Goal: Task Accomplishment & Management: Complete application form

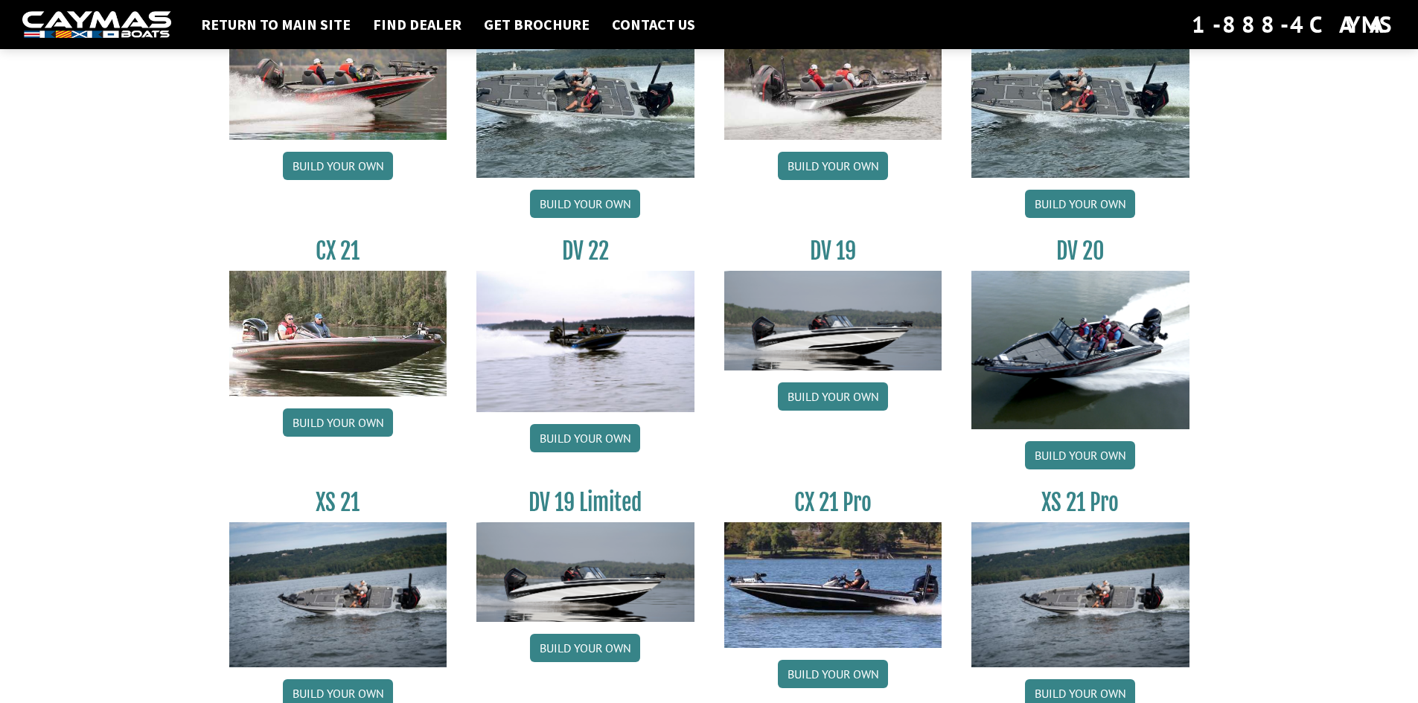
scroll to position [1588, 0]
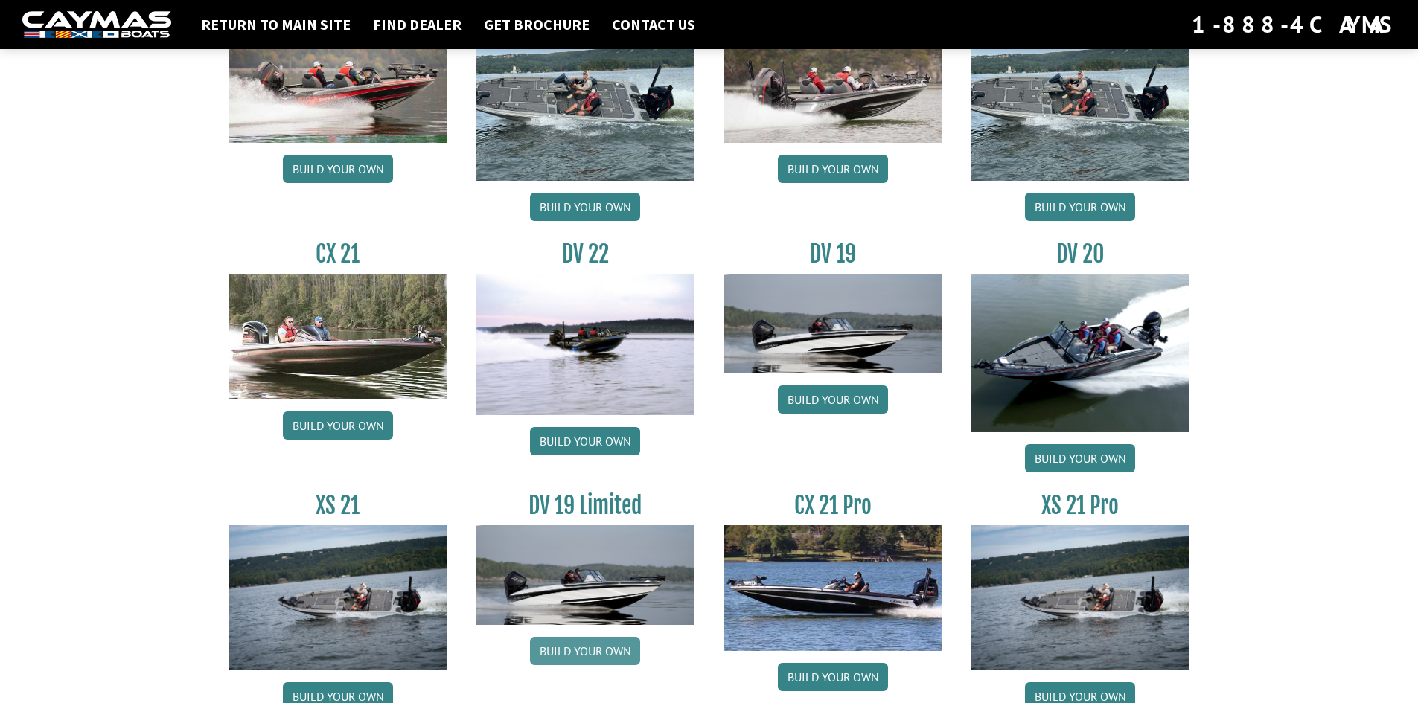
click at [578, 653] on link "Build your own" at bounding box center [585, 651] width 110 height 28
click at [825, 393] on link "Build your own" at bounding box center [833, 399] width 110 height 28
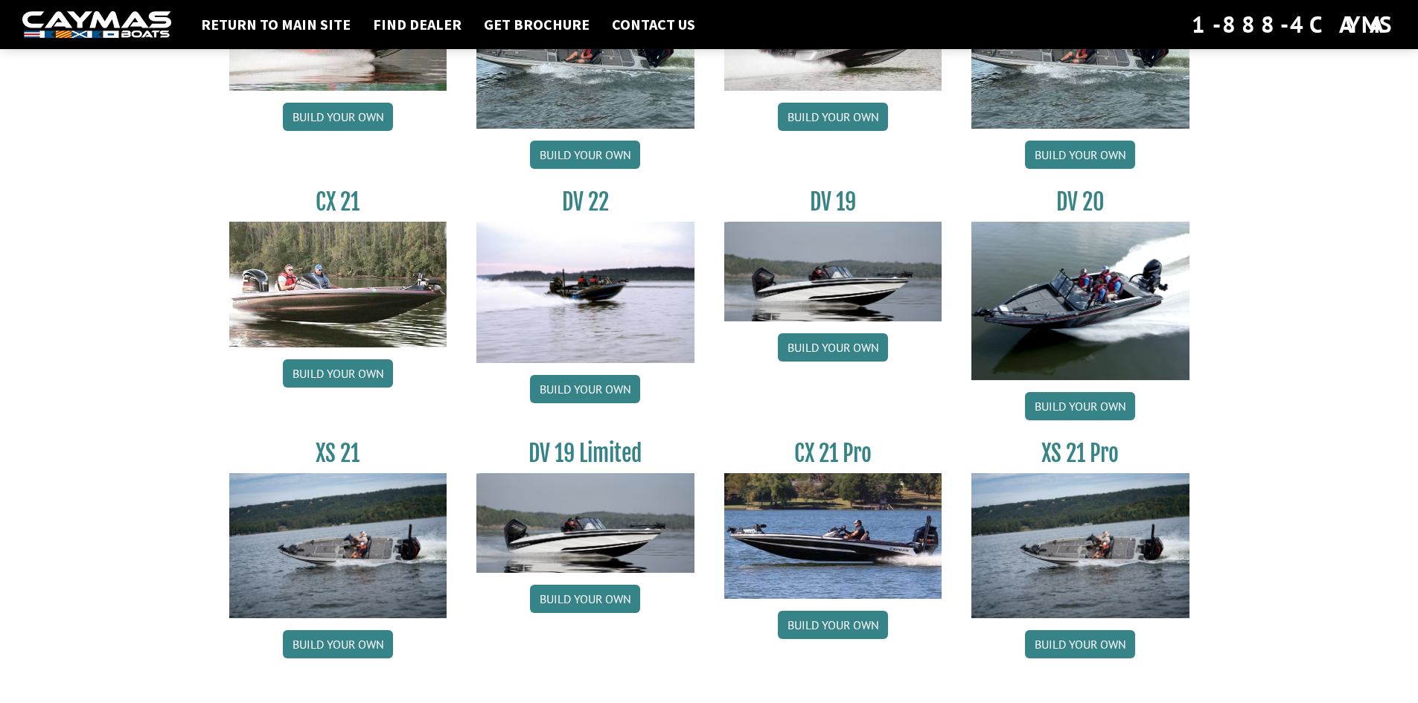
scroll to position [1663, 0]
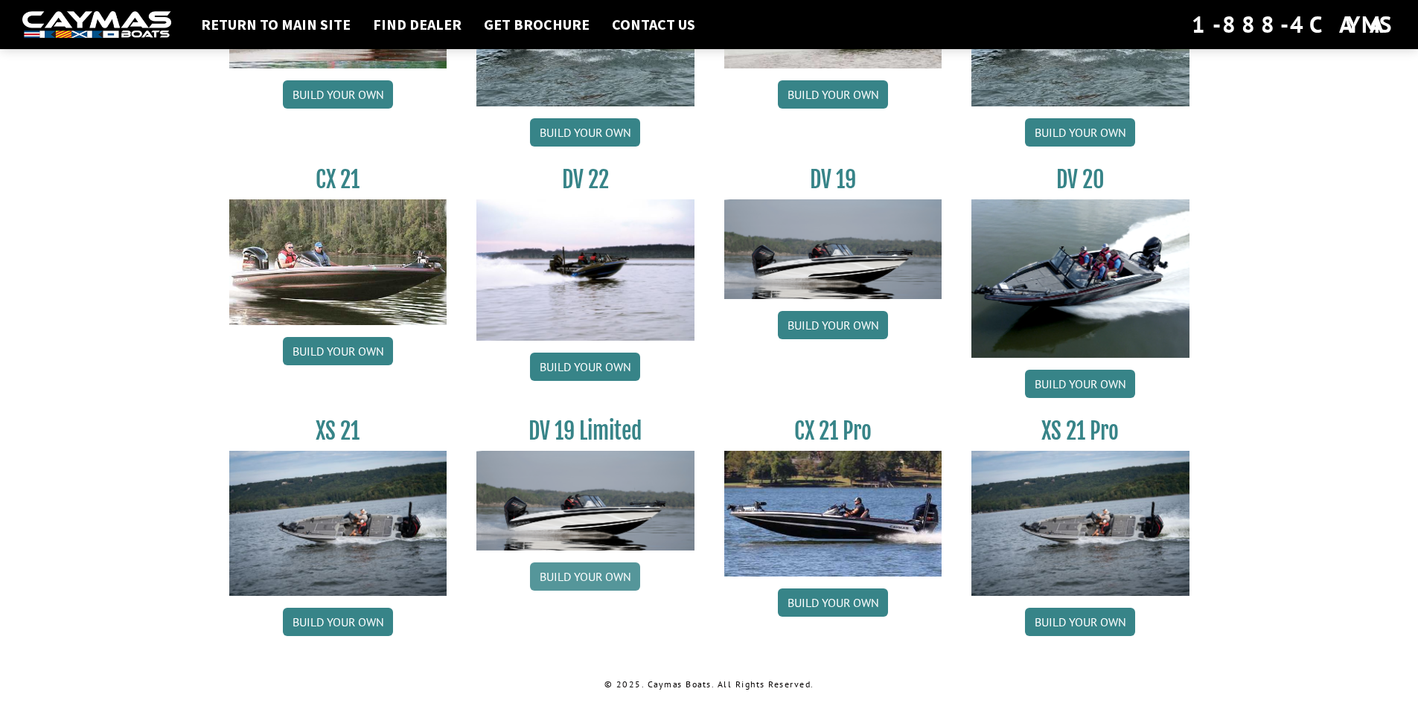
click at [586, 573] on link "Build your own" at bounding box center [585, 577] width 110 height 28
click at [836, 319] on link "Build your own" at bounding box center [833, 325] width 110 height 28
click at [585, 578] on link "Build your own" at bounding box center [585, 577] width 110 height 28
click at [591, 583] on link "Build your own" at bounding box center [585, 577] width 110 height 28
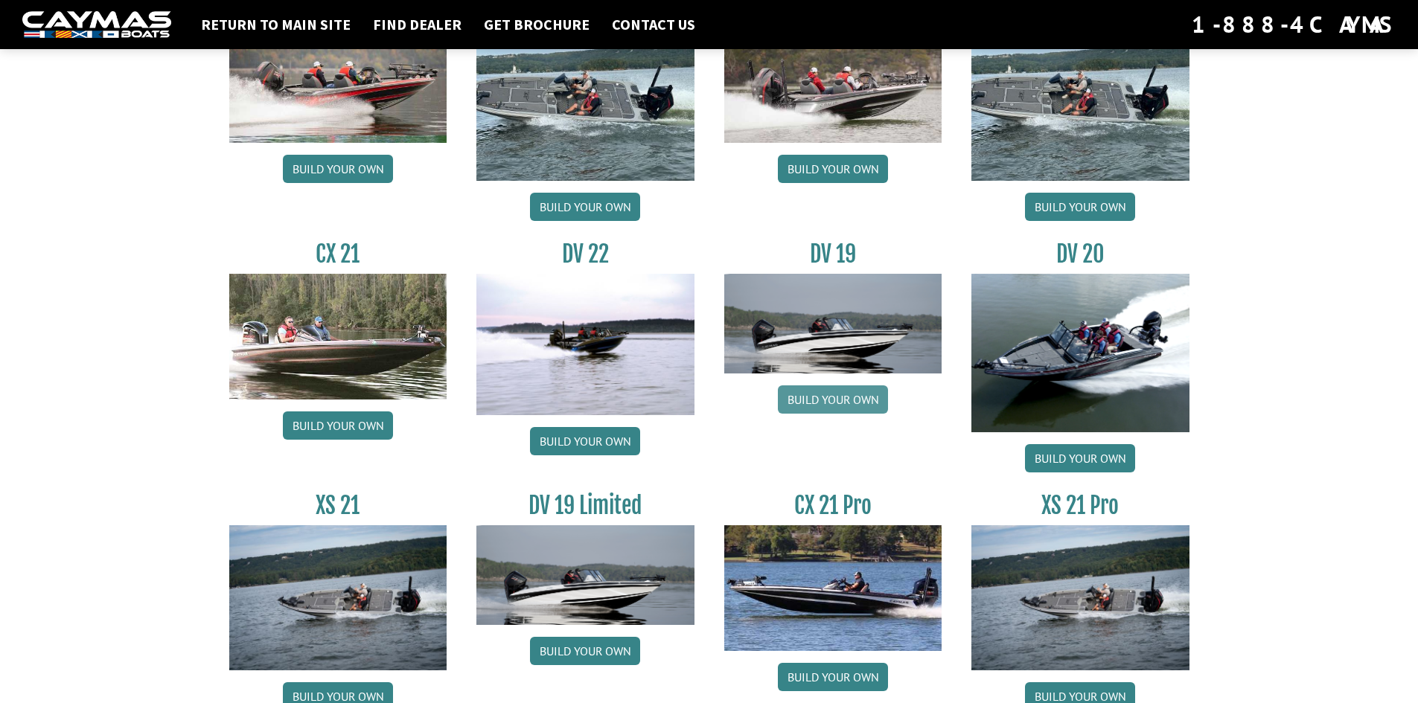
click at [838, 402] on link "Build your own" at bounding box center [833, 399] width 110 height 28
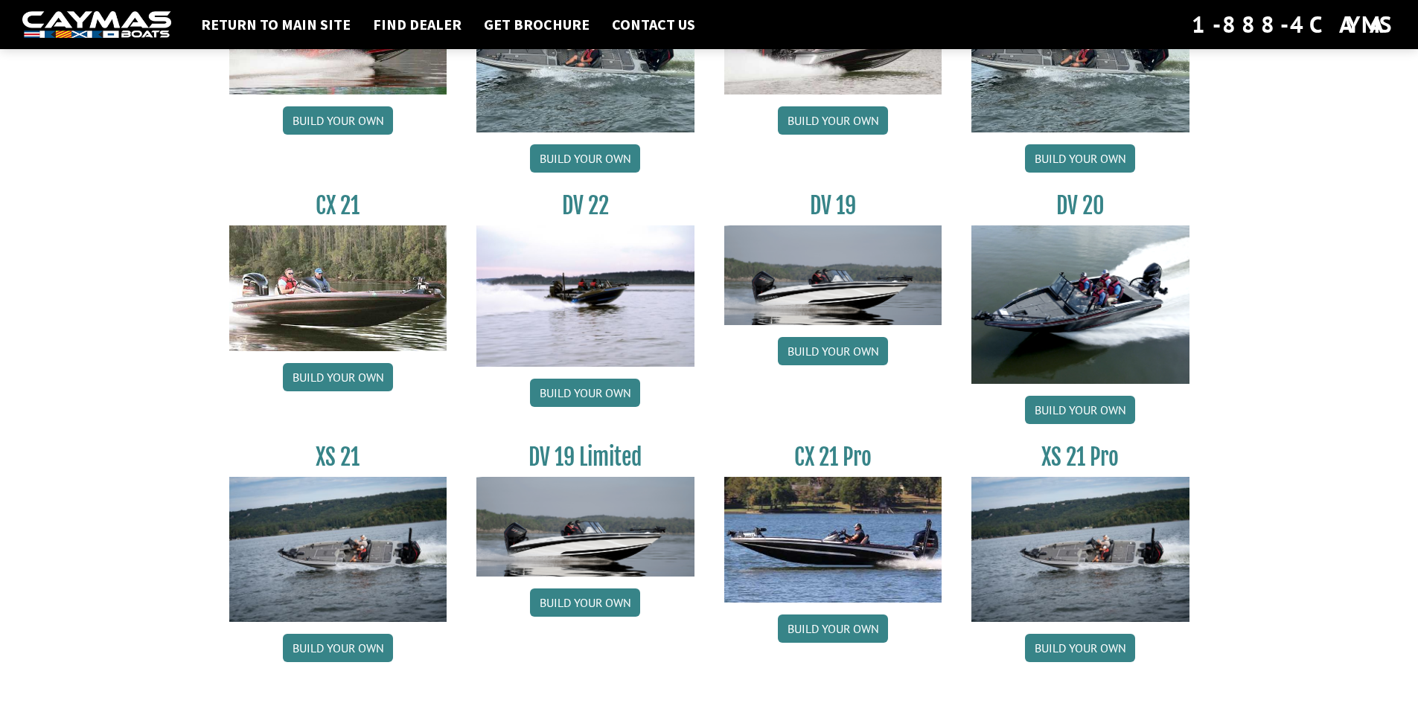
scroll to position [1663, 0]
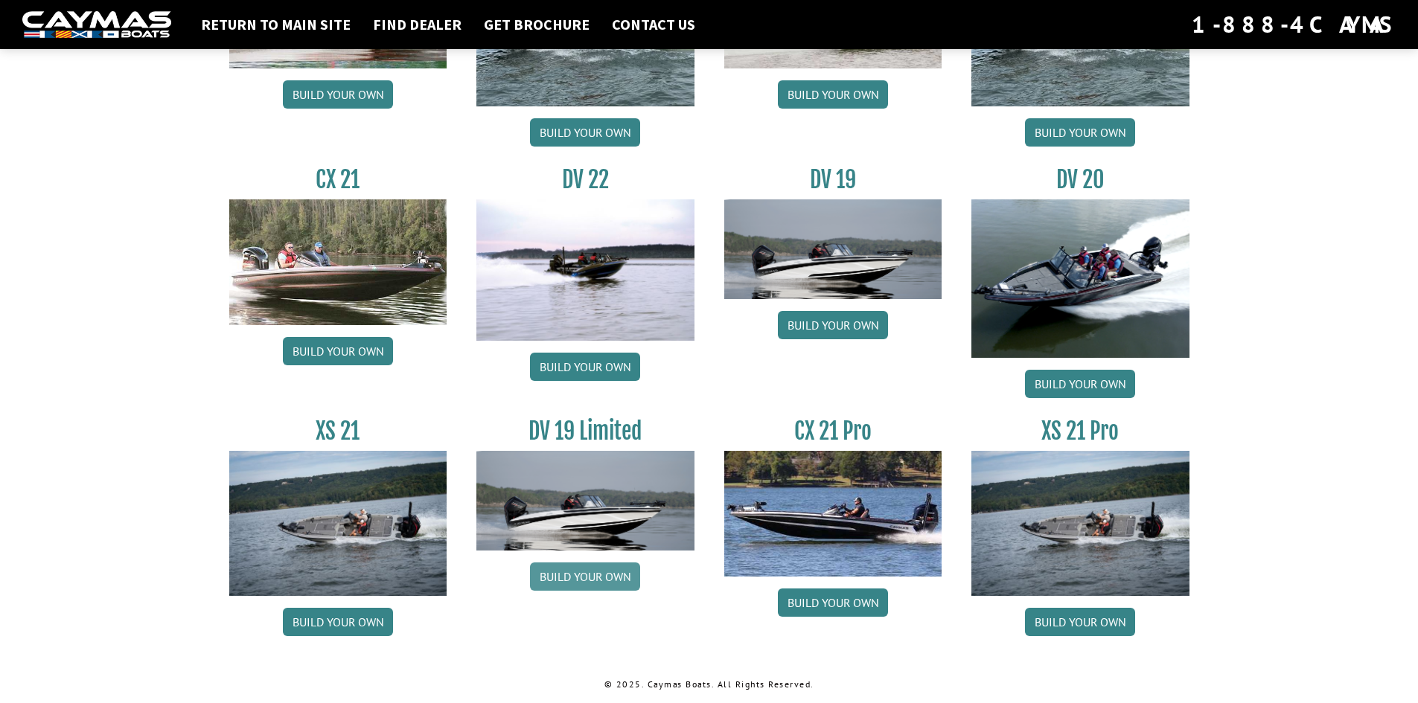
click at [584, 571] on link "Build your own" at bounding box center [585, 577] width 110 height 28
click at [827, 325] on link "Build your own" at bounding box center [833, 325] width 110 height 28
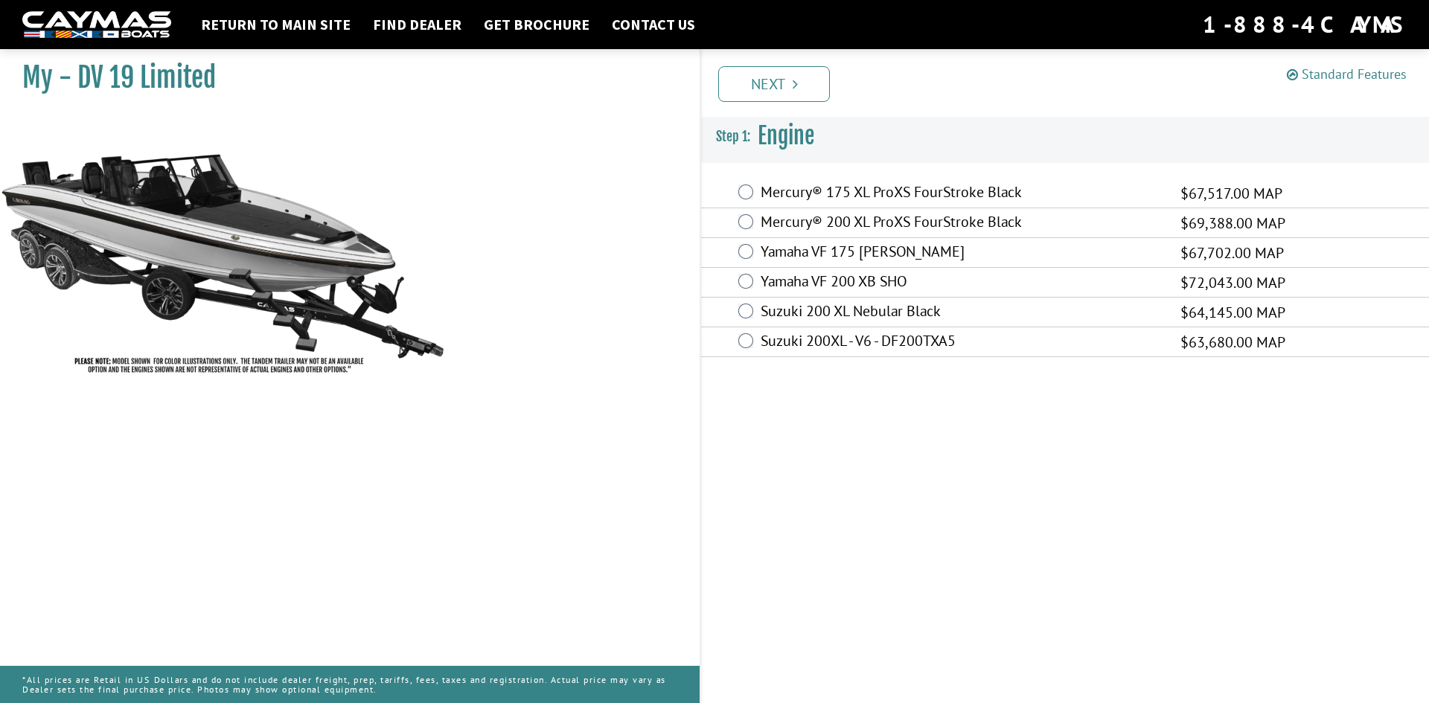
click at [1363, 69] on link "Standard Features" at bounding box center [1347, 73] width 120 height 17
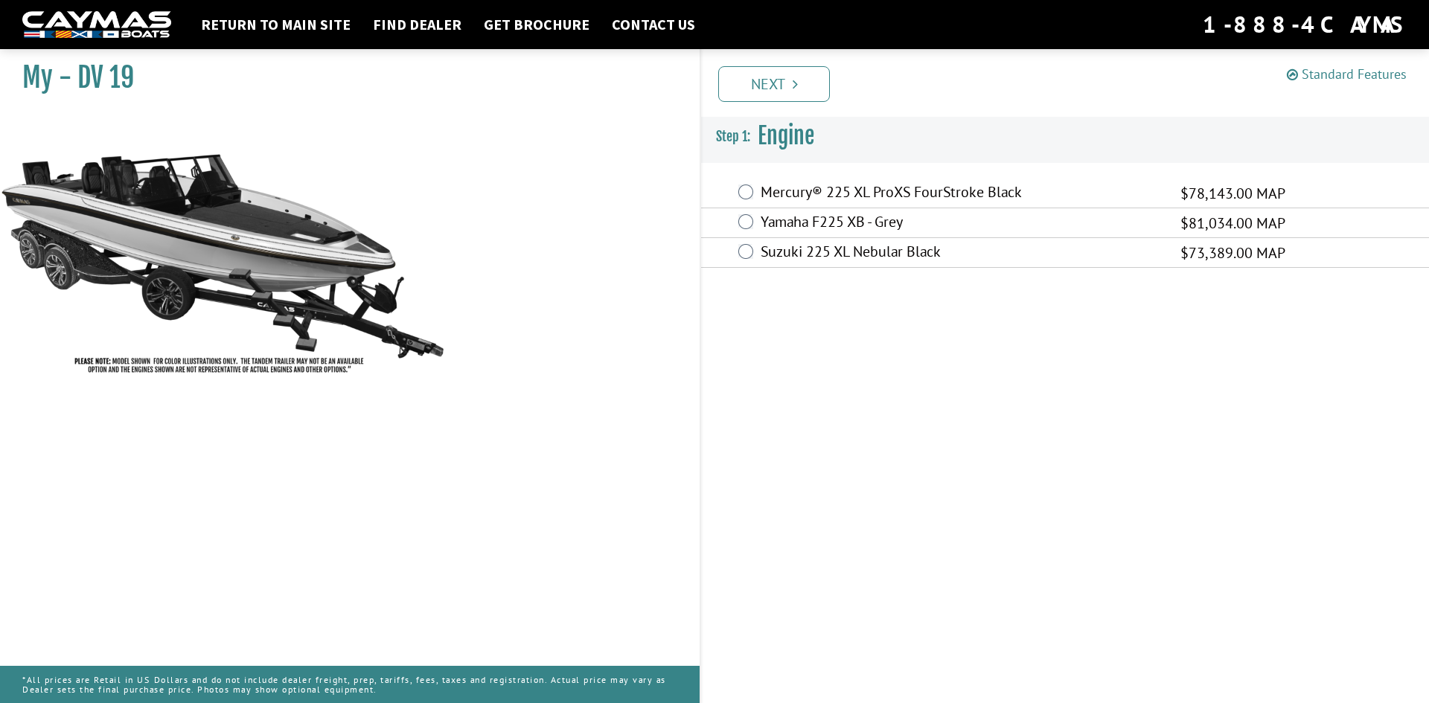
click at [1325, 71] on link "Standard Features" at bounding box center [1347, 73] width 120 height 17
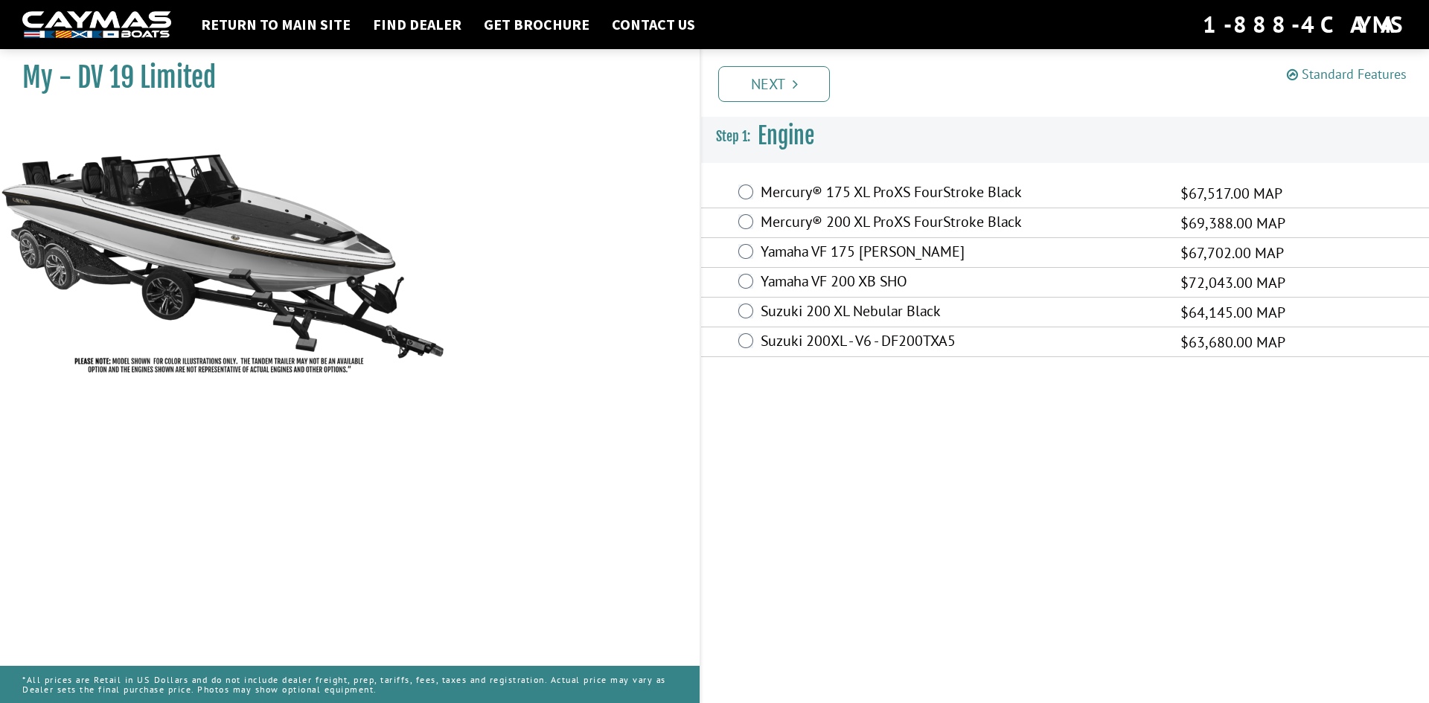
click at [1336, 77] on link "Standard Features" at bounding box center [1347, 73] width 120 height 17
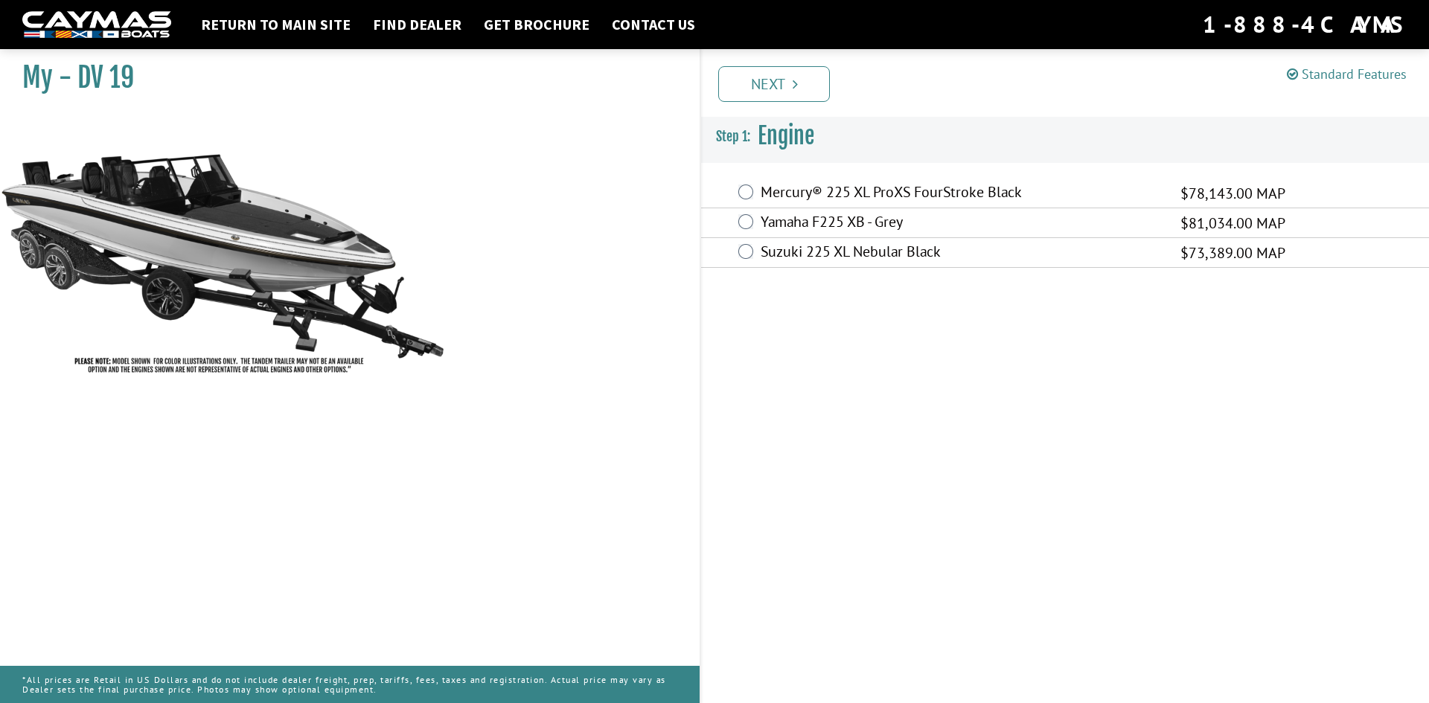
click at [1373, 77] on link "Standard Features" at bounding box center [1347, 73] width 120 height 17
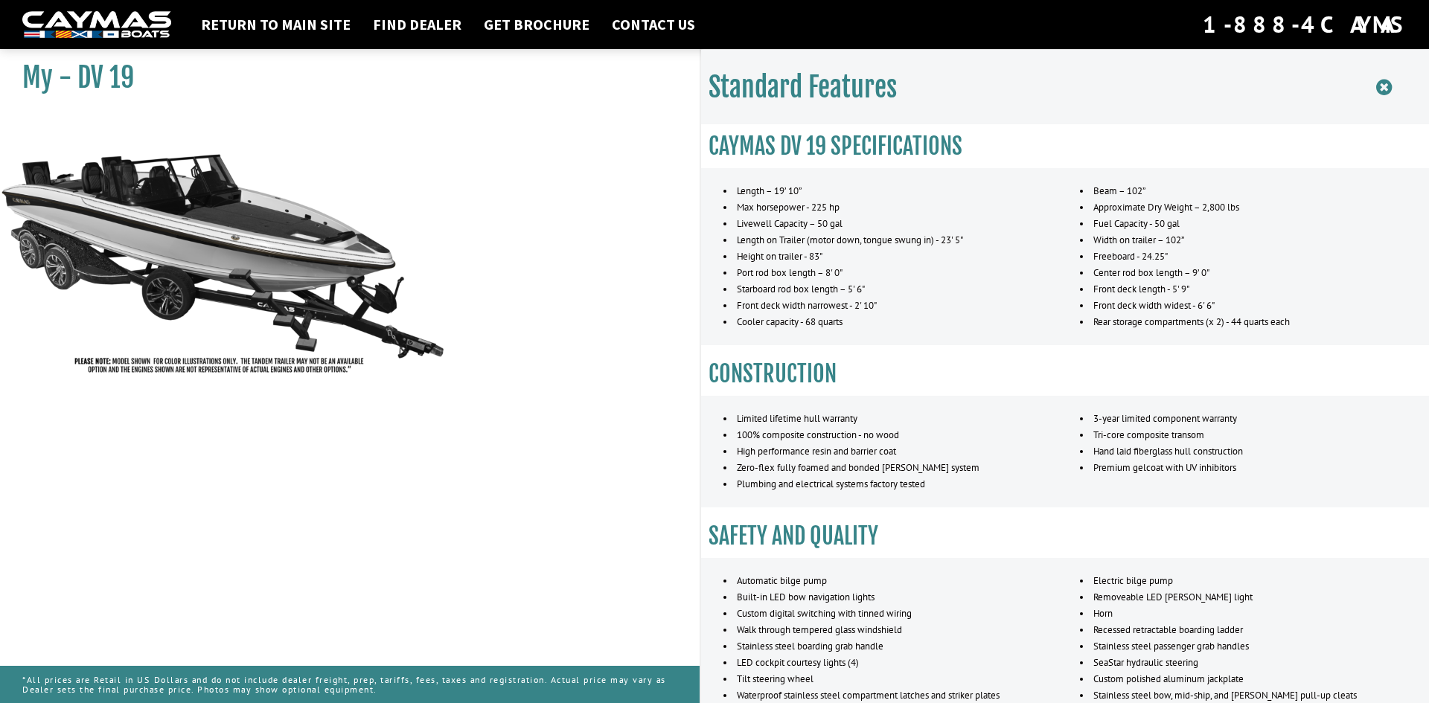
click at [1385, 86] on icon at bounding box center [1384, 87] width 16 height 19
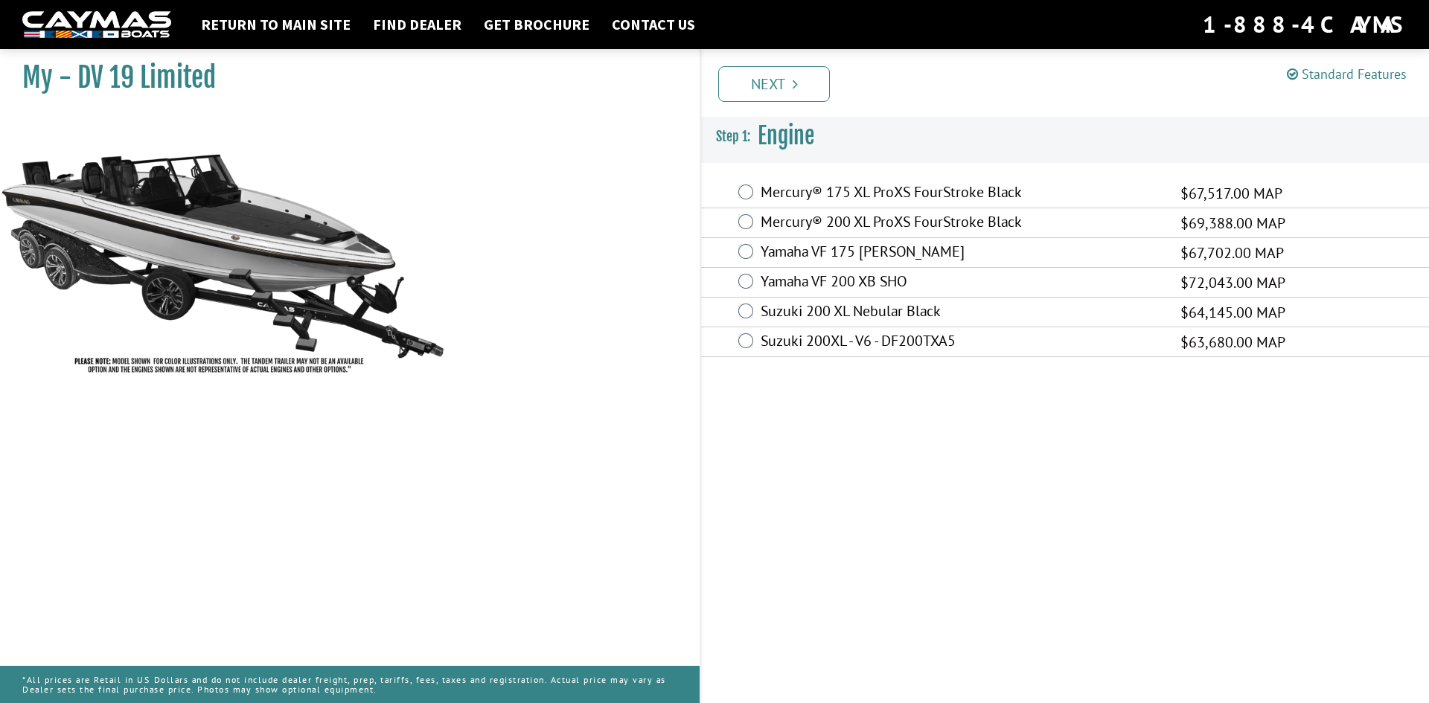
click at [1332, 74] on link "Standard Features" at bounding box center [1347, 73] width 120 height 17
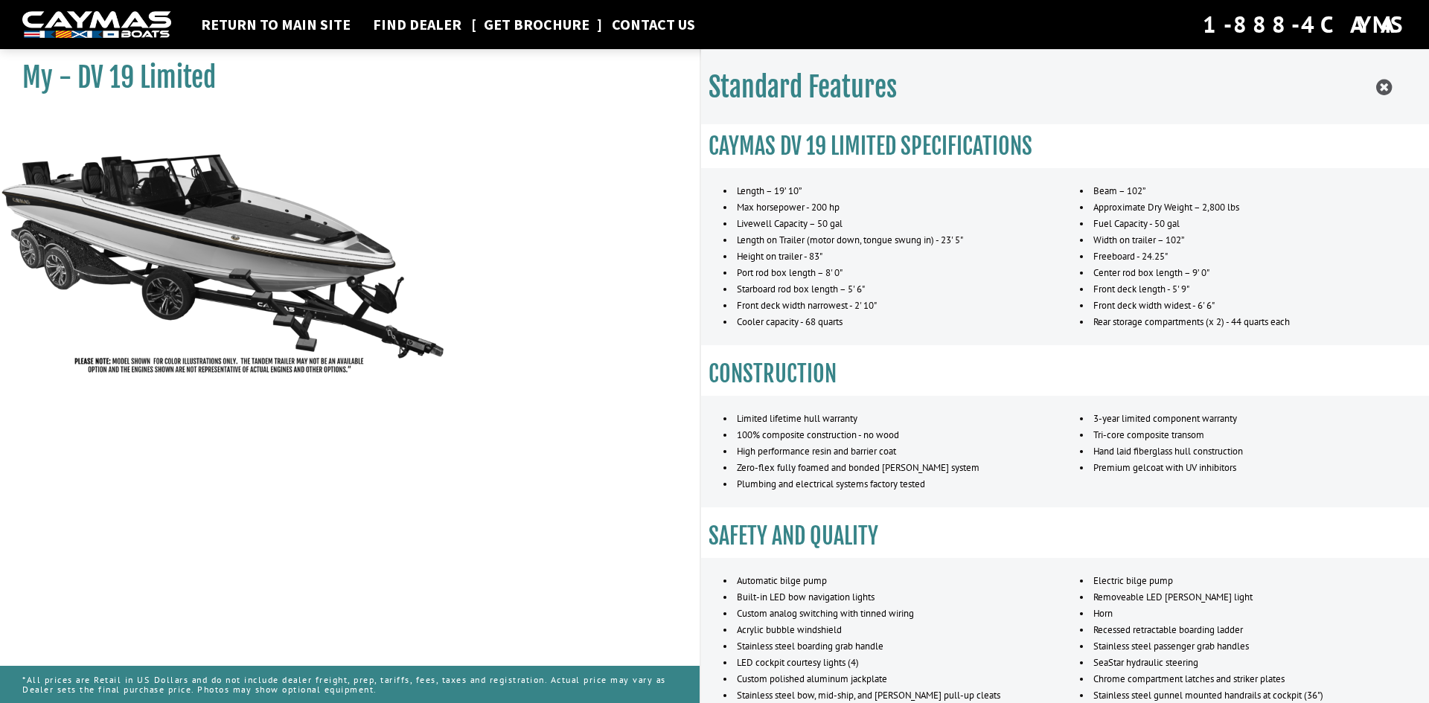
click at [522, 19] on link "Get Brochure" at bounding box center [536, 24] width 121 height 19
click at [1383, 86] on icon at bounding box center [1384, 87] width 16 height 19
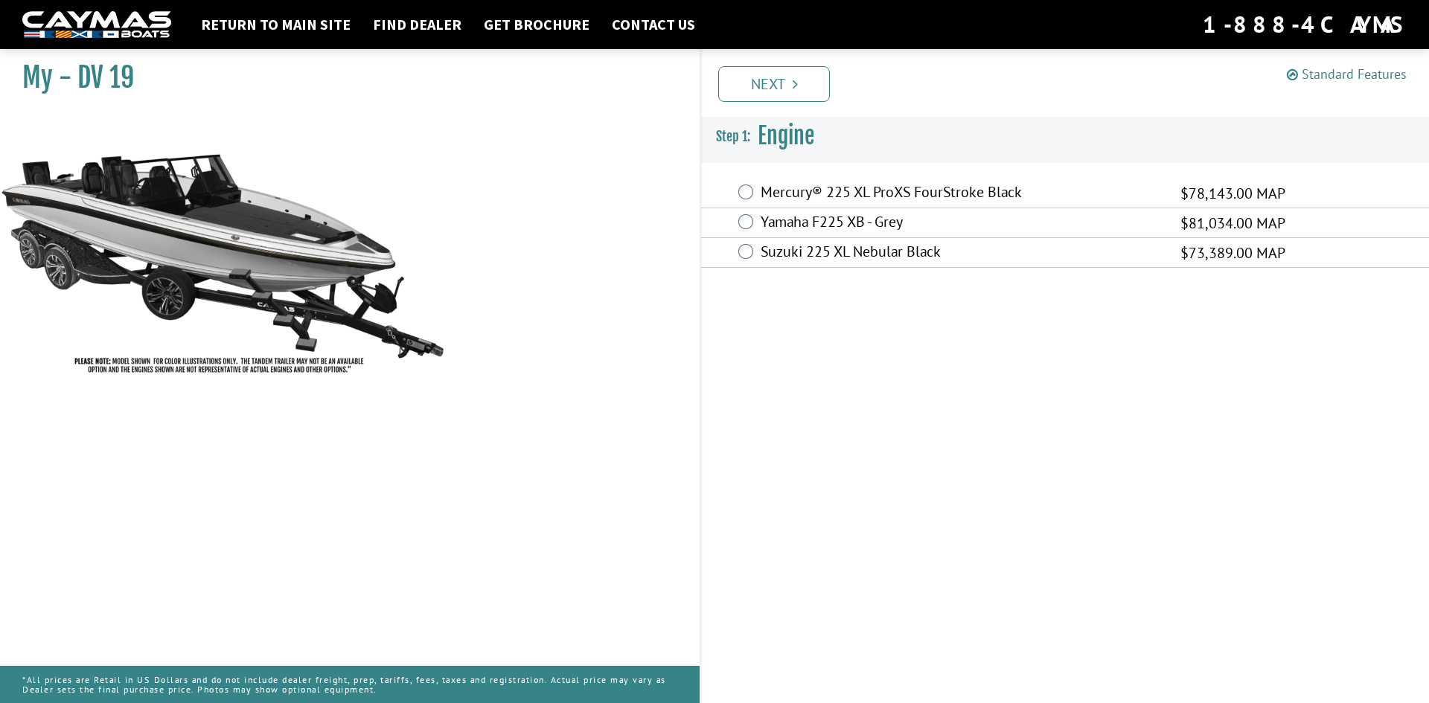
click at [1349, 74] on link "Standard Features" at bounding box center [1347, 73] width 120 height 17
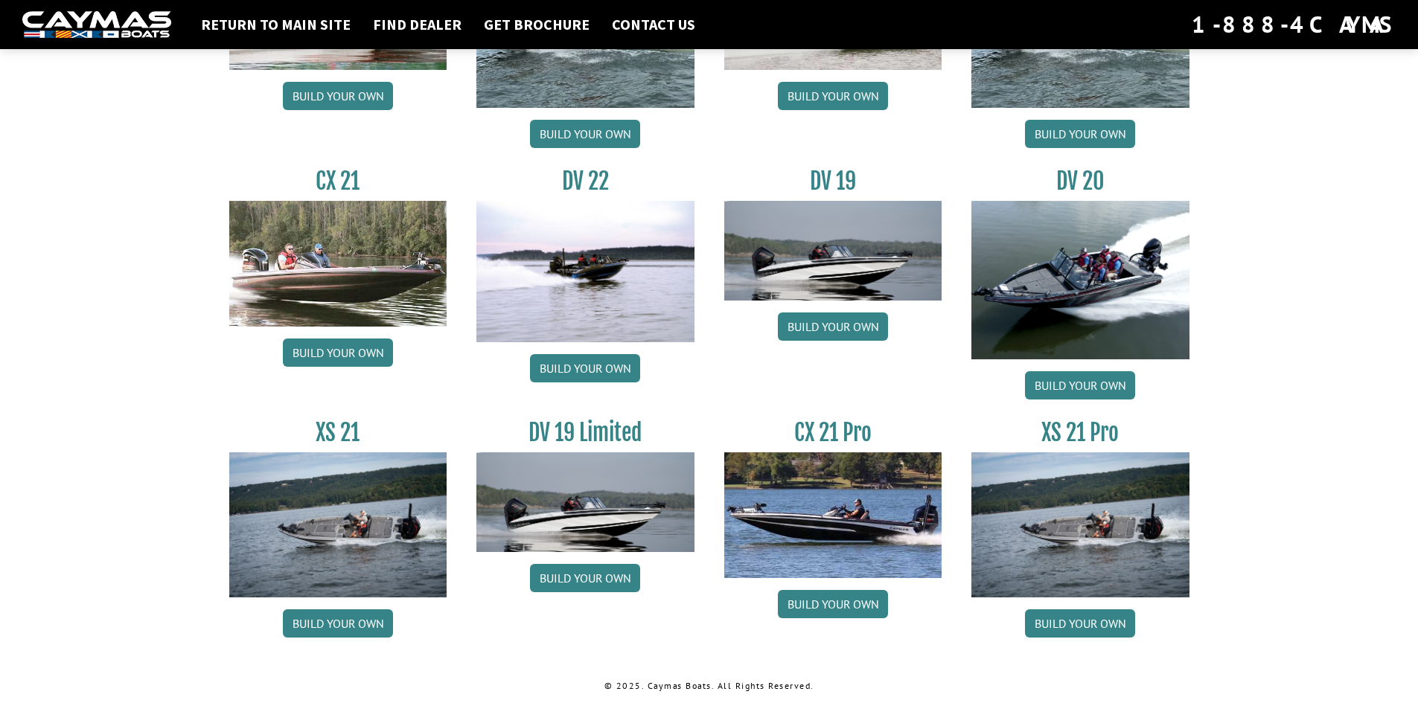
scroll to position [1663, 0]
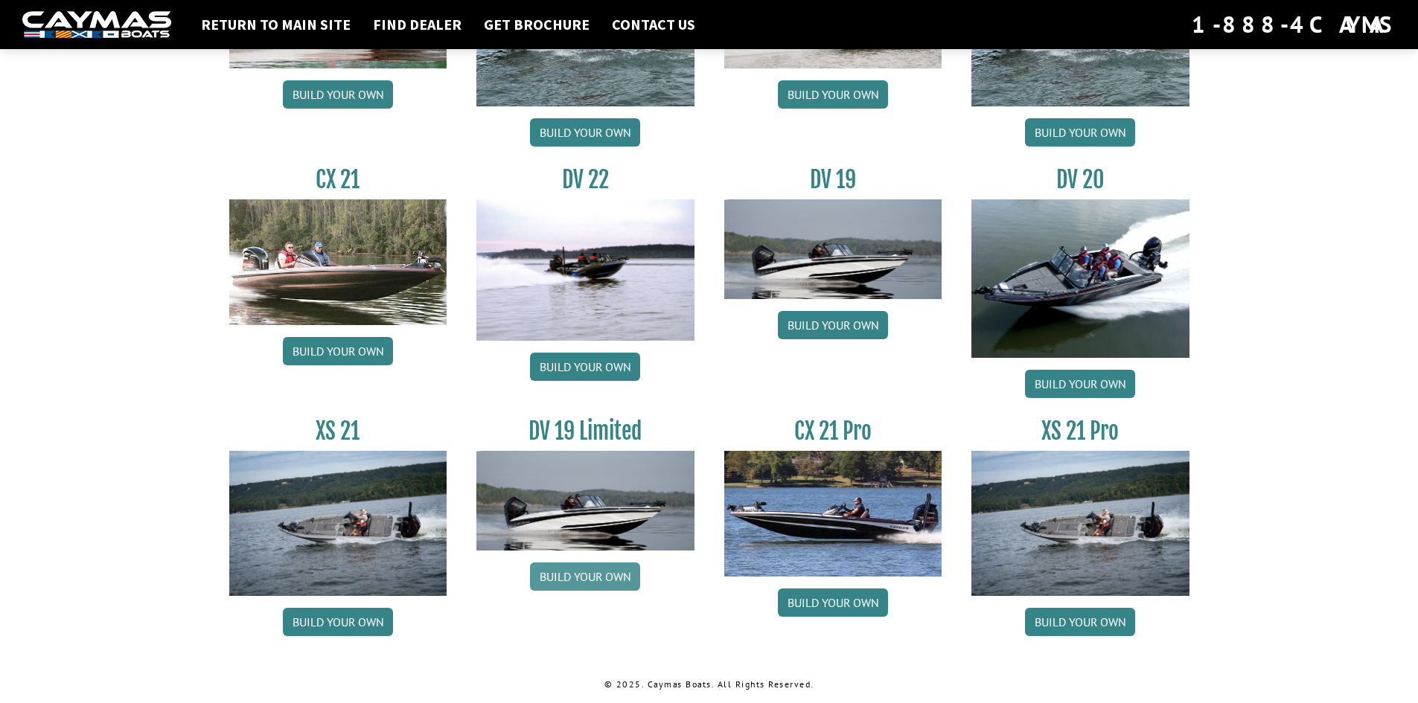
click at [604, 575] on link "Build your own" at bounding box center [585, 577] width 110 height 28
click at [812, 321] on link "Build your own" at bounding box center [833, 325] width 110 height 28
click at [581, 577] on link "Build your own" at bounding box center [585, 577] width 110 height 28
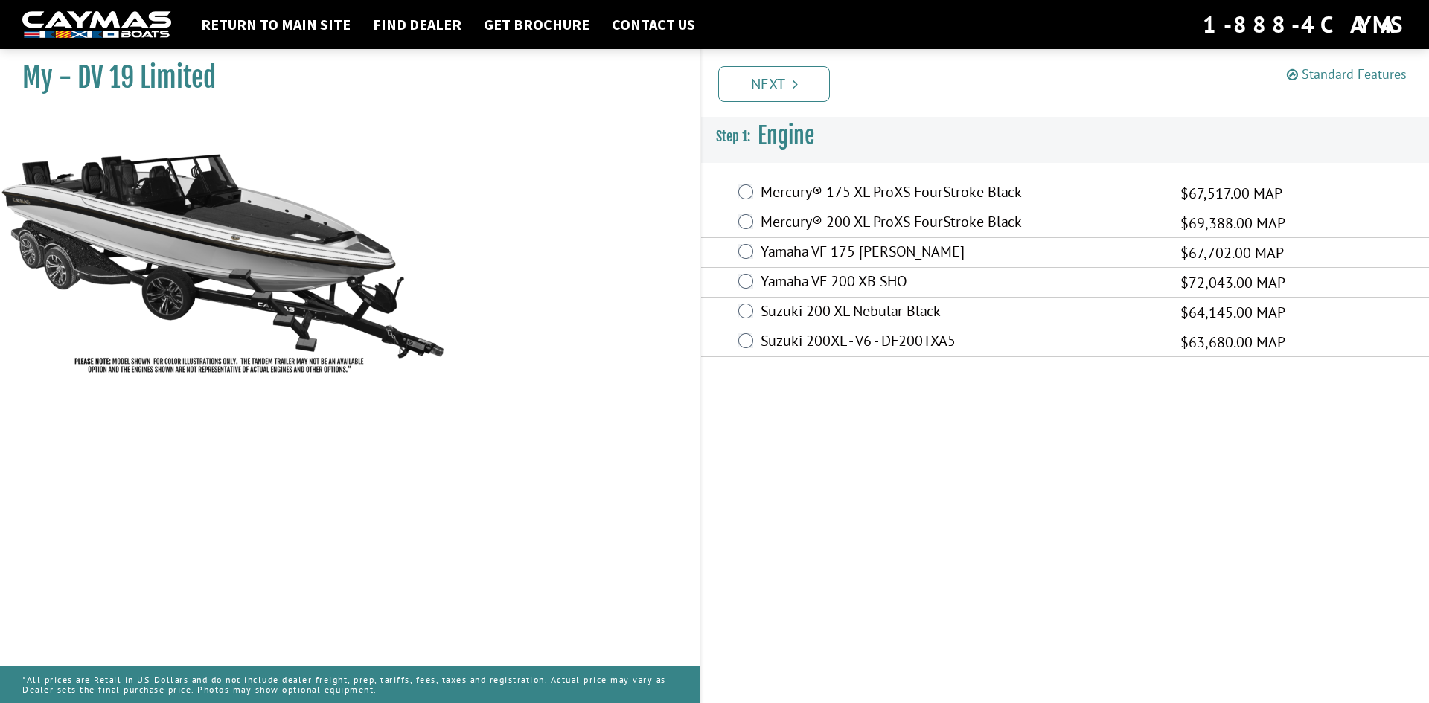
click at [1364, 74] on link "Standard Features" at bounding box center [1347, 73] width 120 height 17
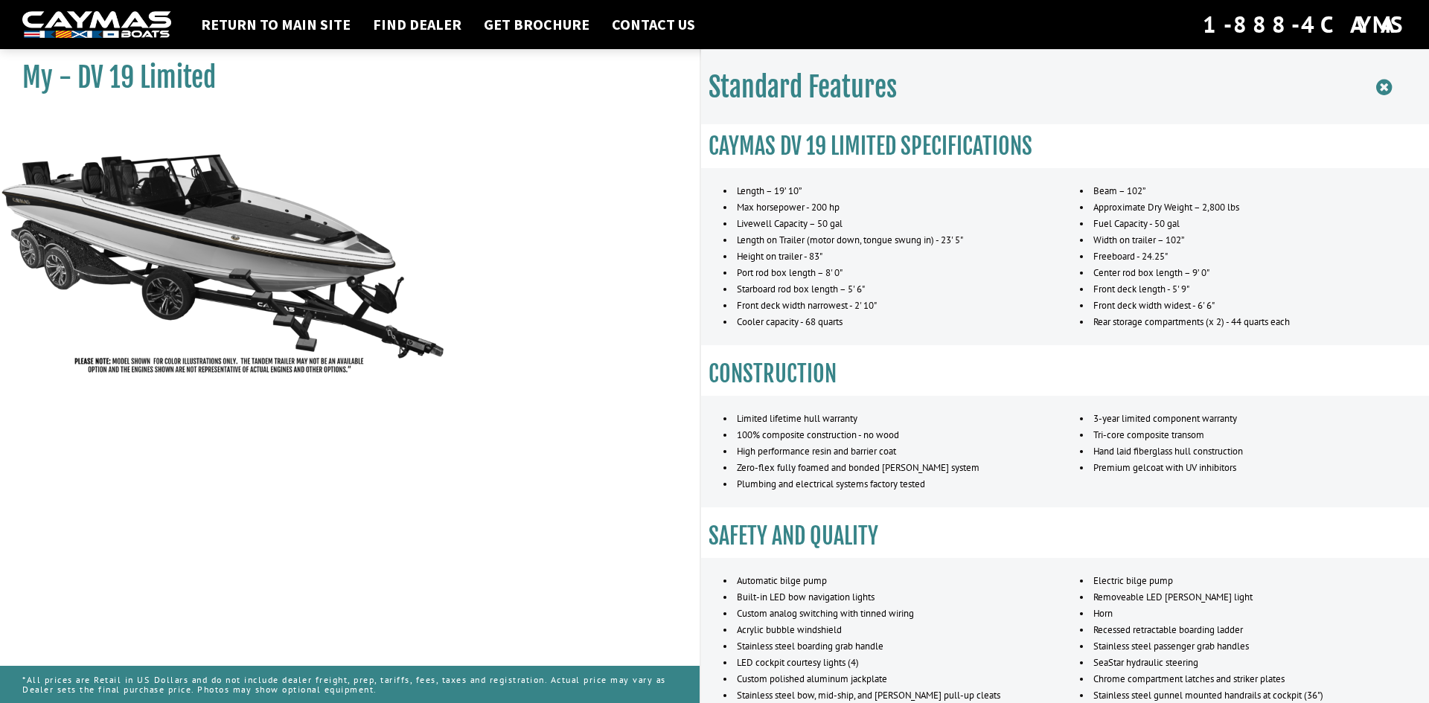
click at [1383, 87] on icon at bounding box center [1384, 87] width 16 height 19
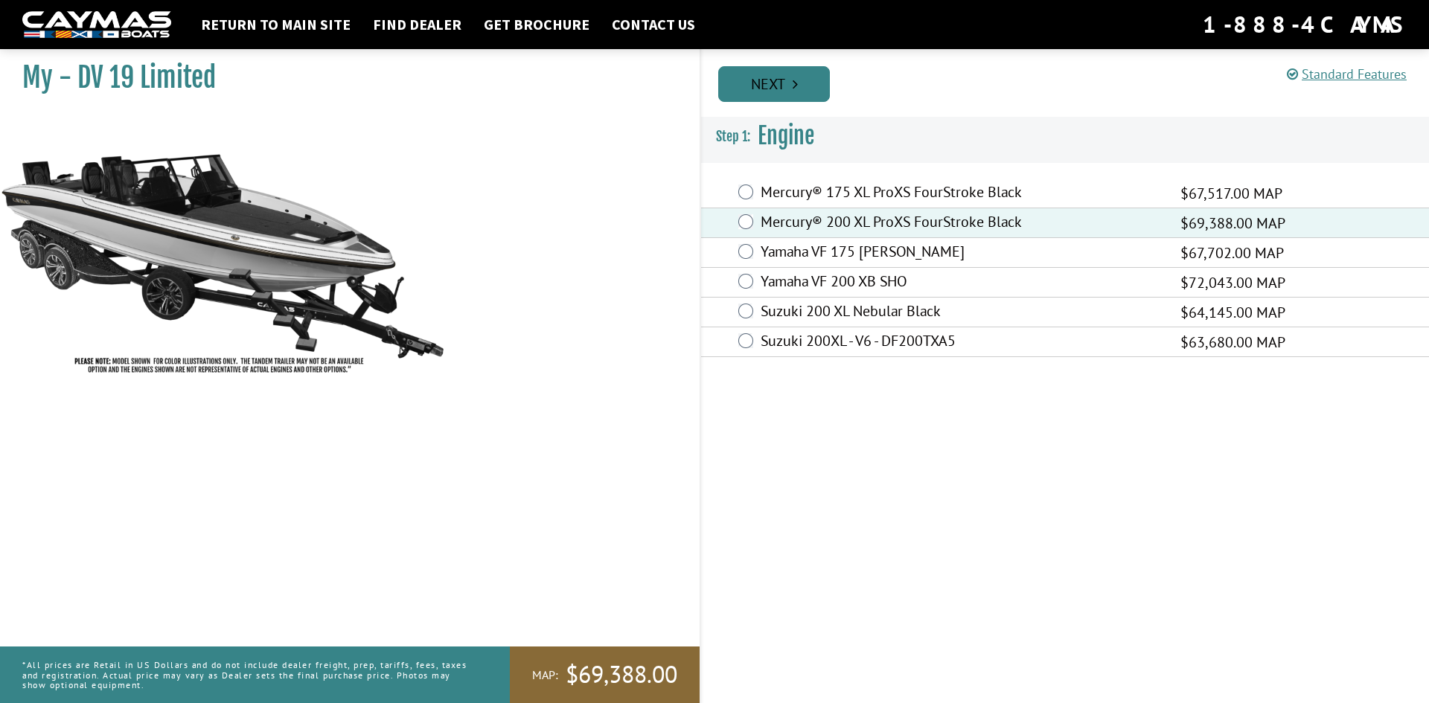
click at [770, 81] on link "Next" at bounding box center [774, 84] width 112 height 36
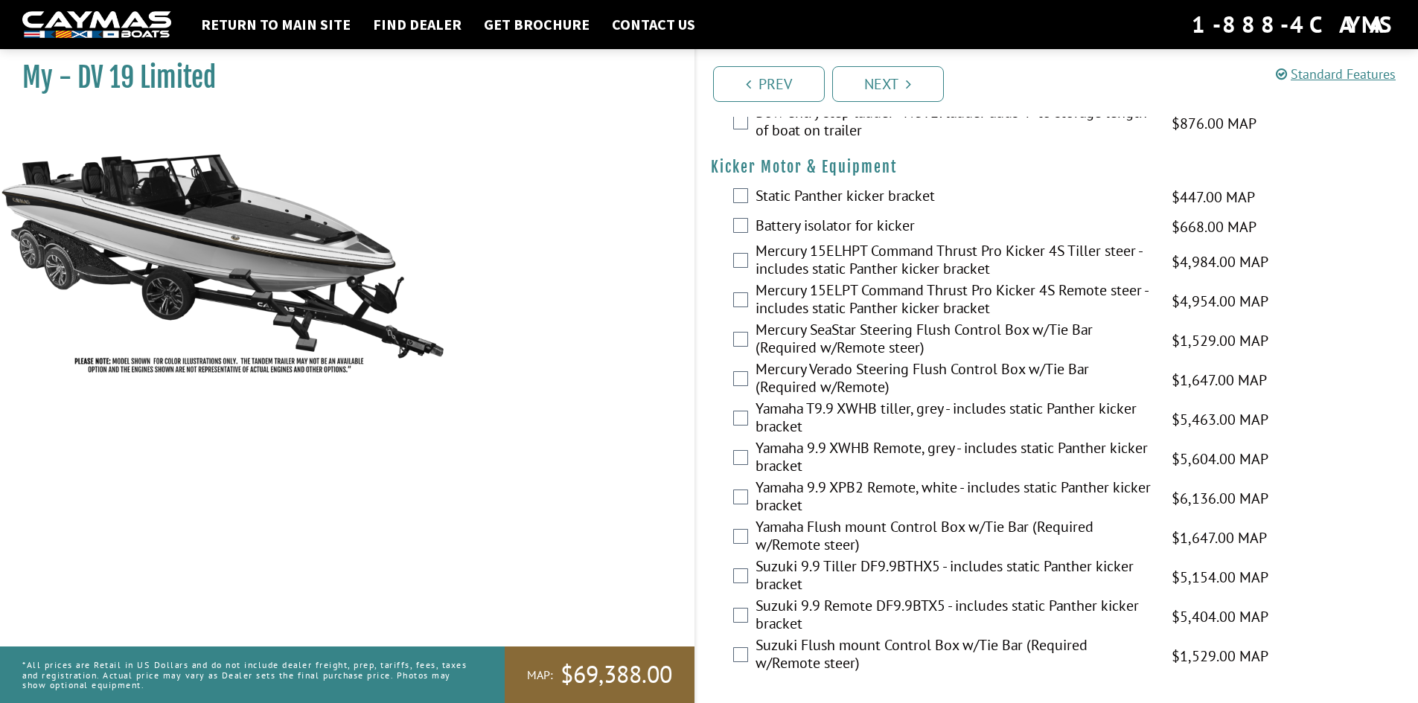
scroll to position [1220, 0]
click at [874, 83] on link "Next" at bounding box center [888, 84] width 112 height 36
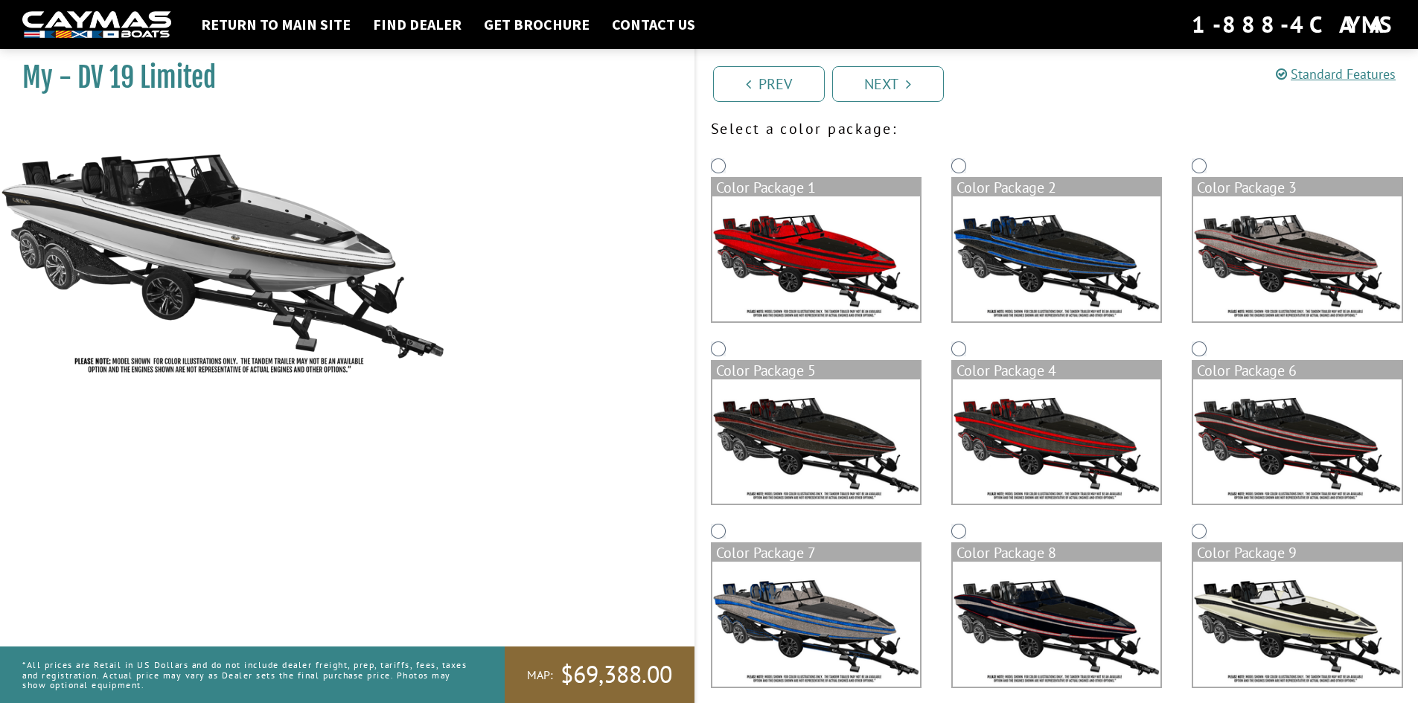
scroll to position [33, 0]
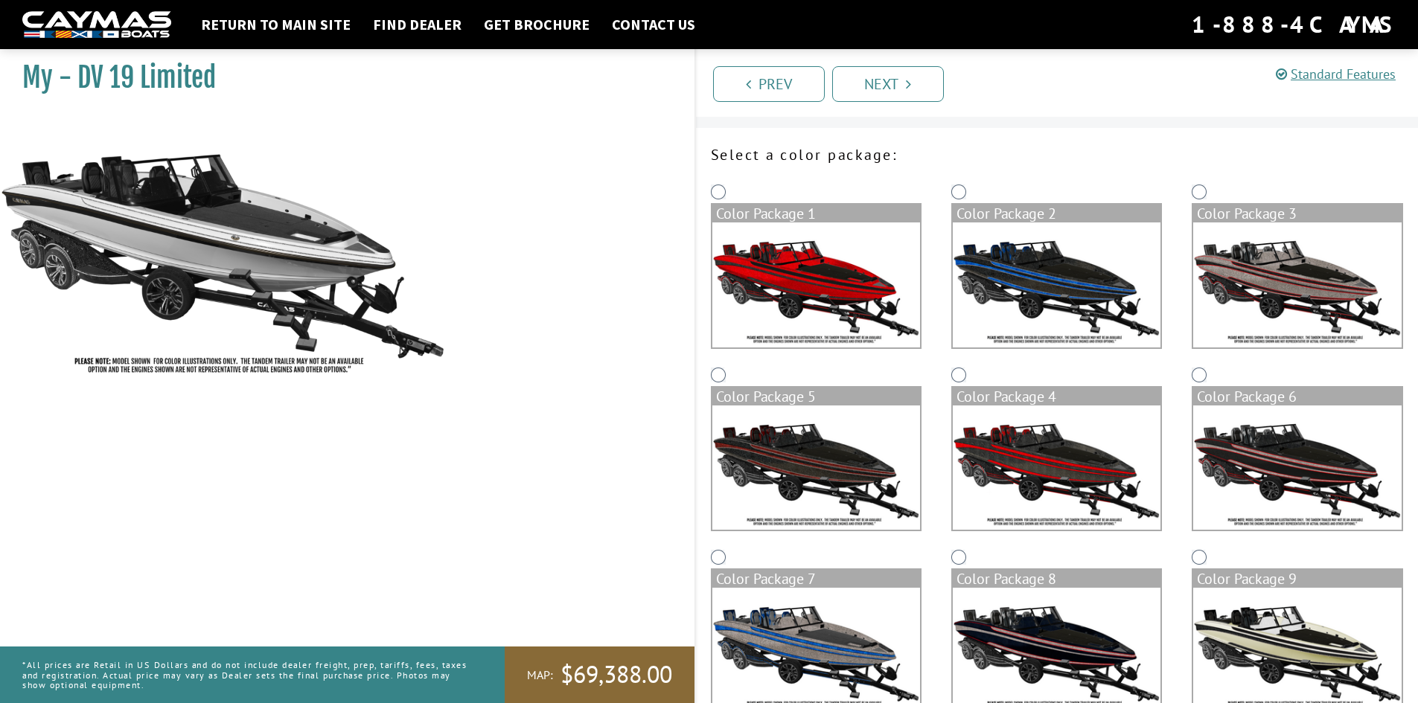
click at [804, 271] on img at bounding box center [816, 285] width 208 height 125
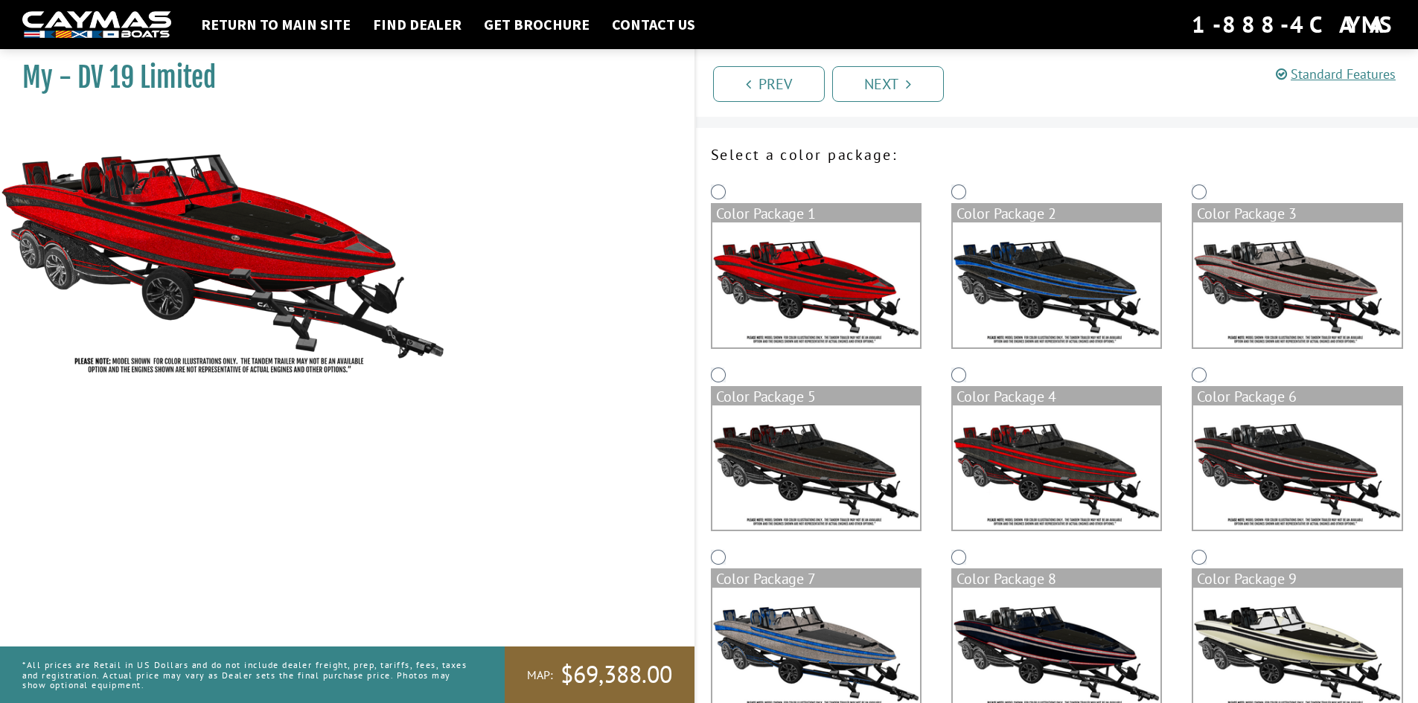
click at [789, 433] on img at bounding box center [816, 468] width 208 height 125
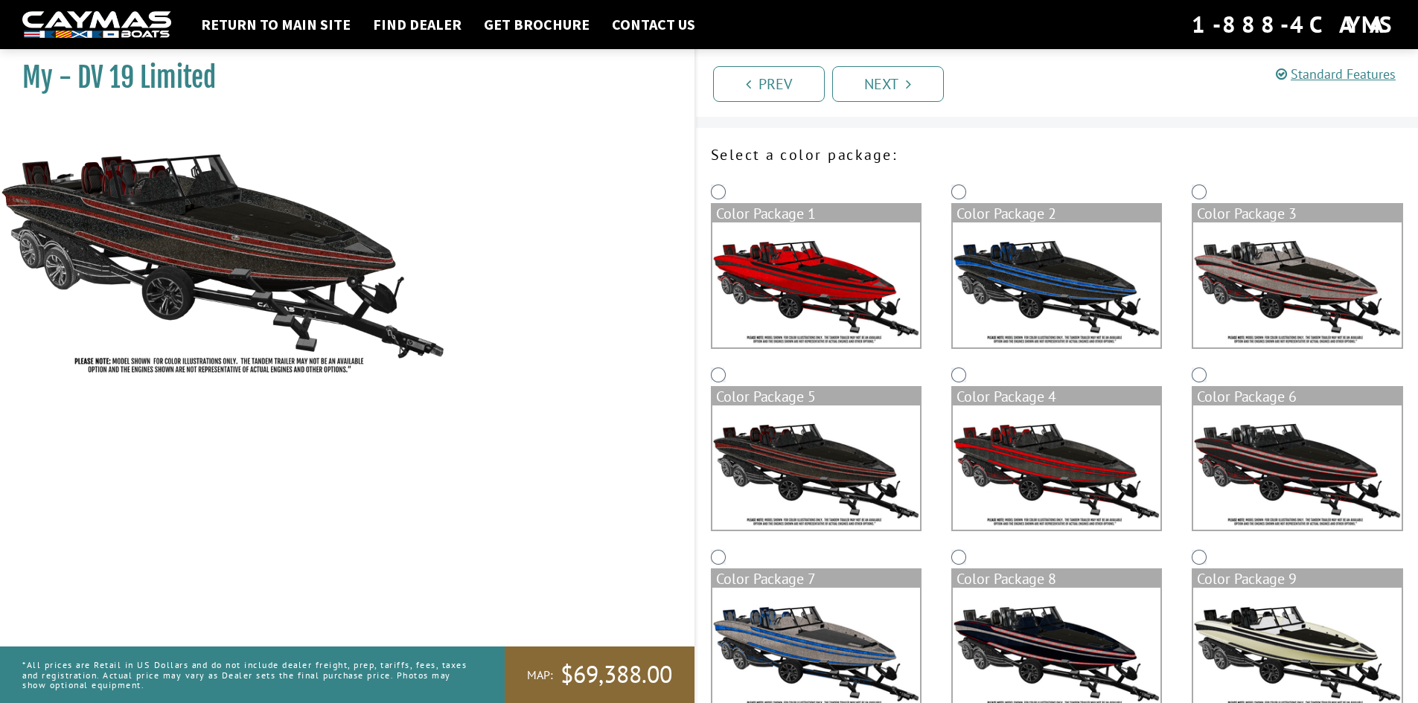
click at [1086, 469] on img at bounding box center [1057, 468] width 208 height 125
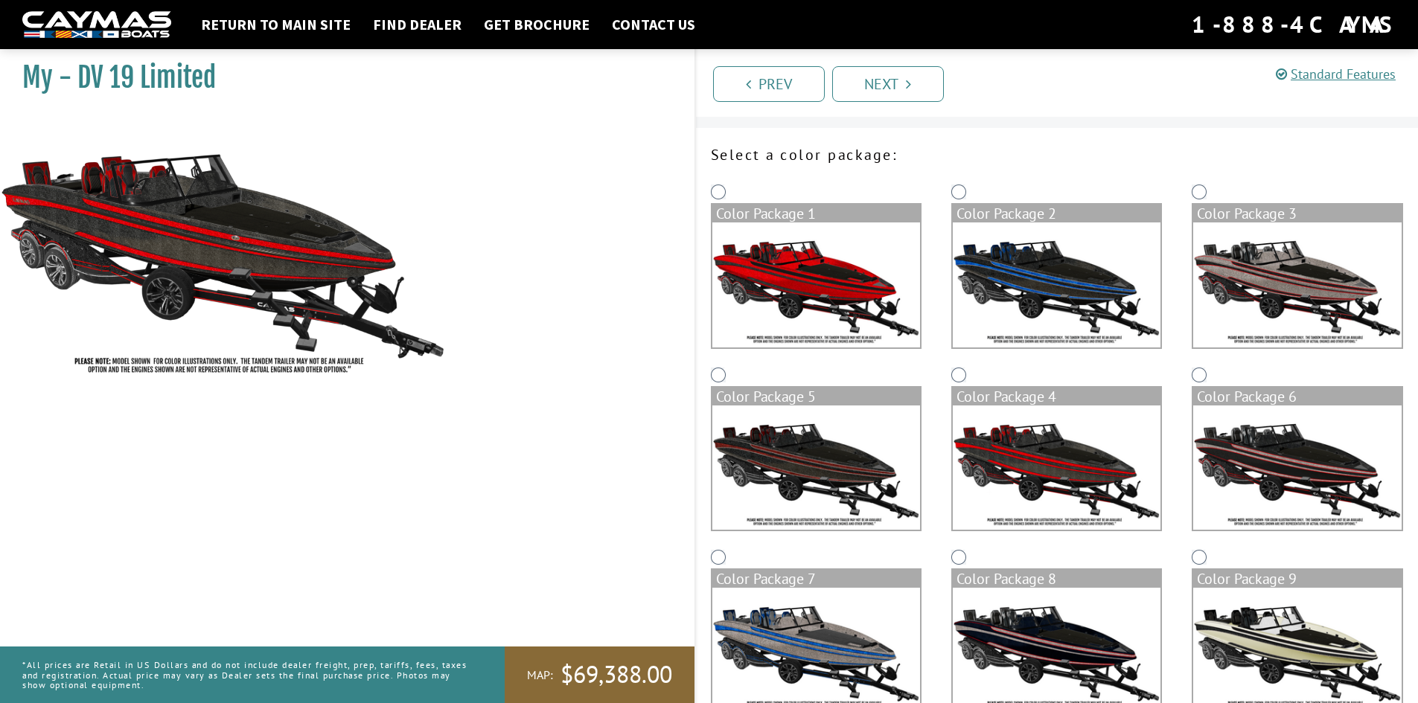
click at [1308, 283] on img at bounding box center [1297, 285] width 208 height 125
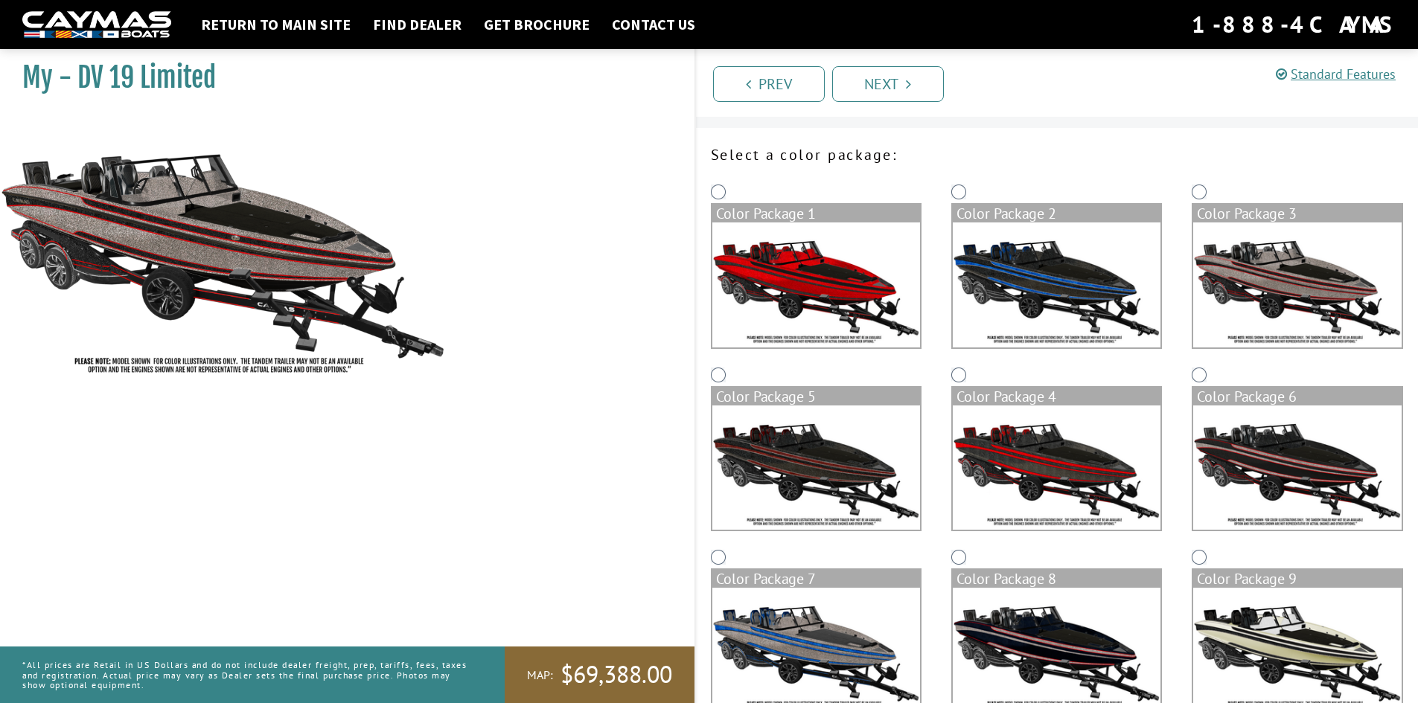
click at [1045, 492] on img at bounding box center [1057, 468] width 208 height 125
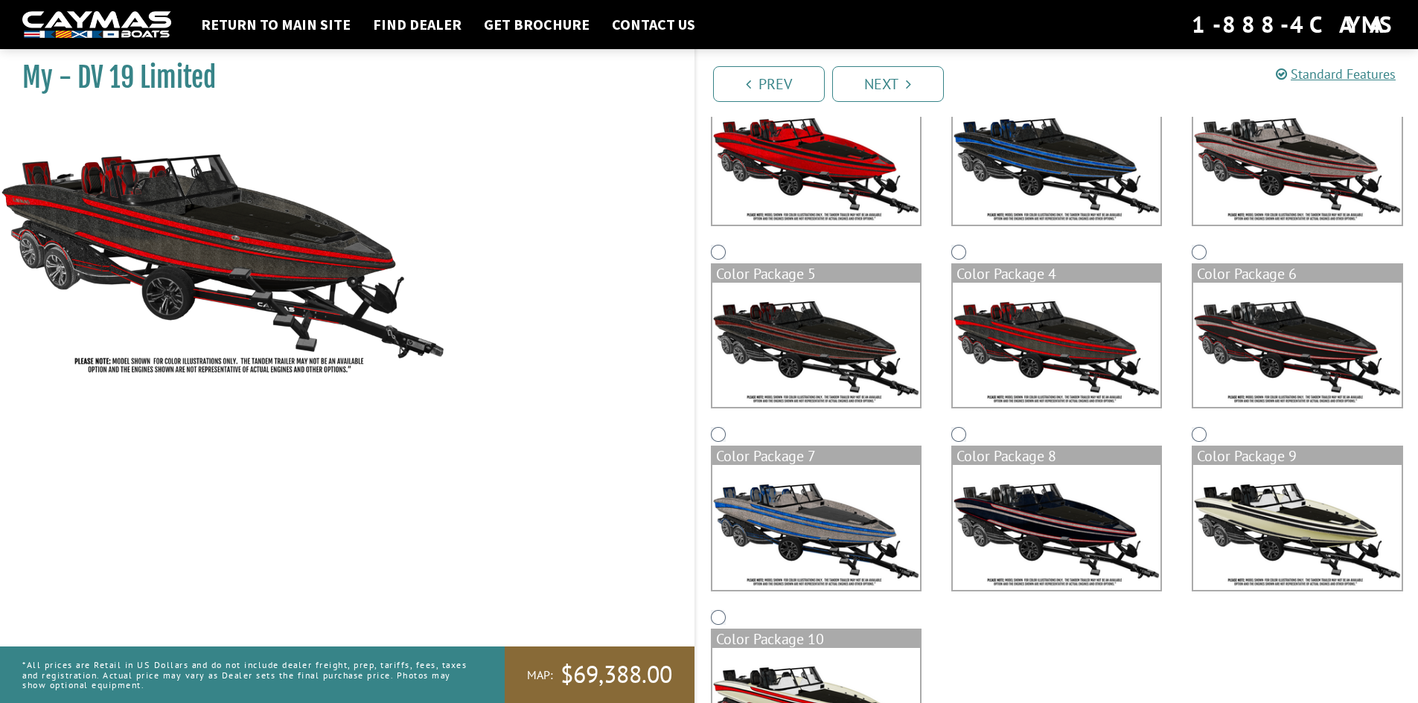
scroll to position [182, 0]
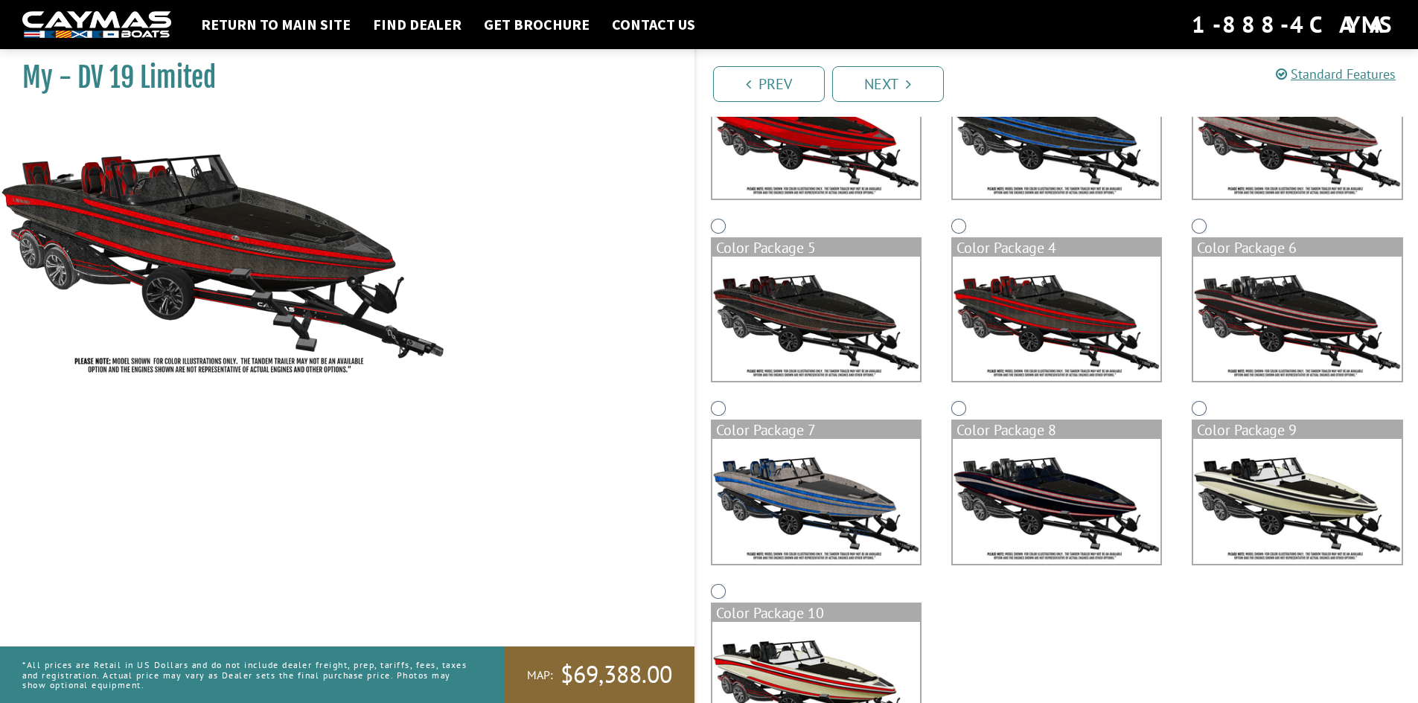
click at [1018, 467] on img at bounding box center [1057, 501] width 208 height 125
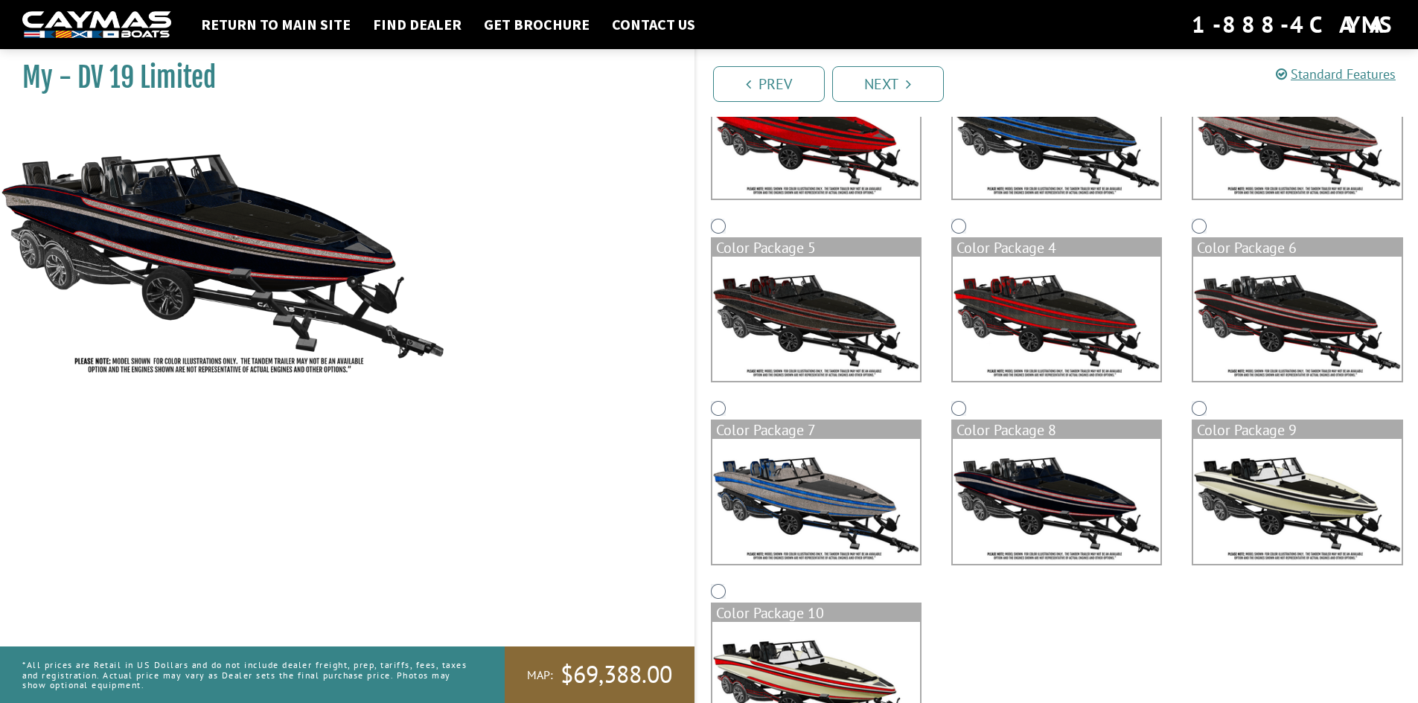
click at [1057, 303] on img at bounding box center [1057, 319] width 208 height 125
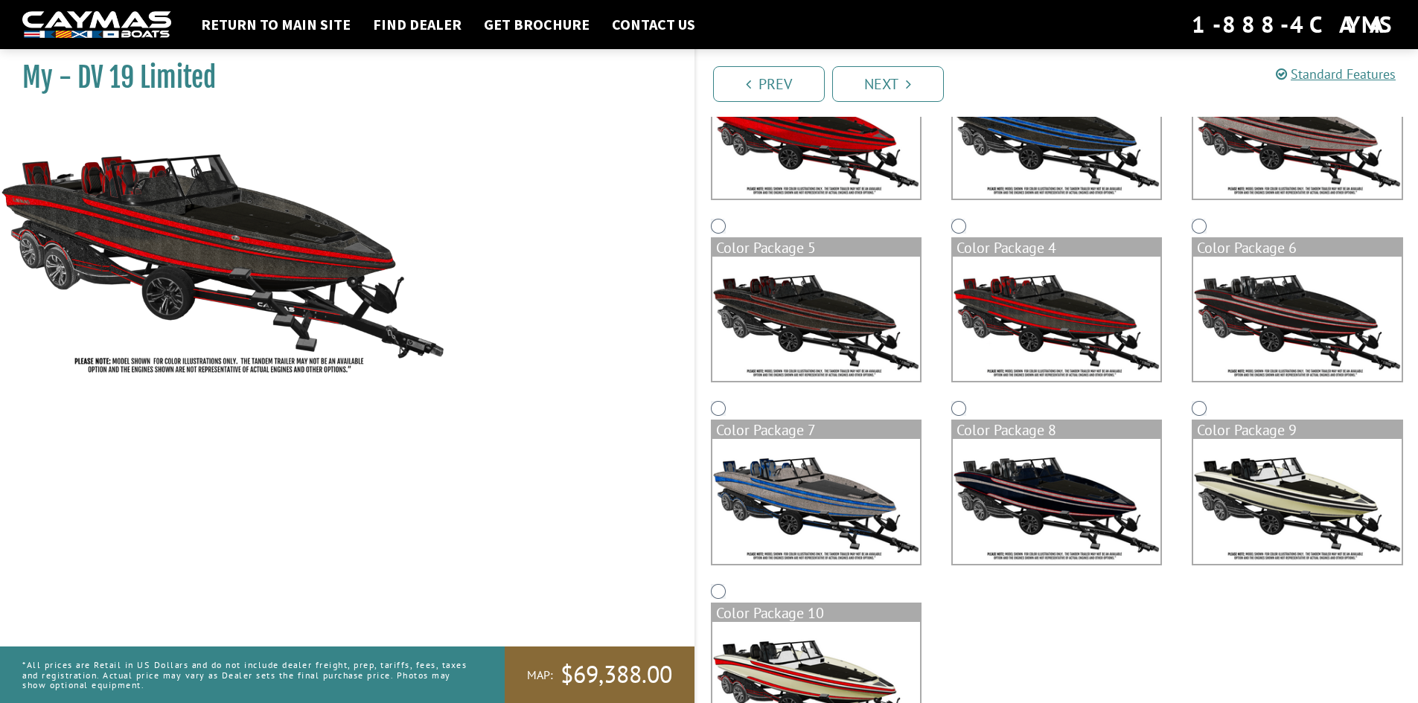
click at [1037, 490] on img at bounding box center [1057, 501] width 208 height 125
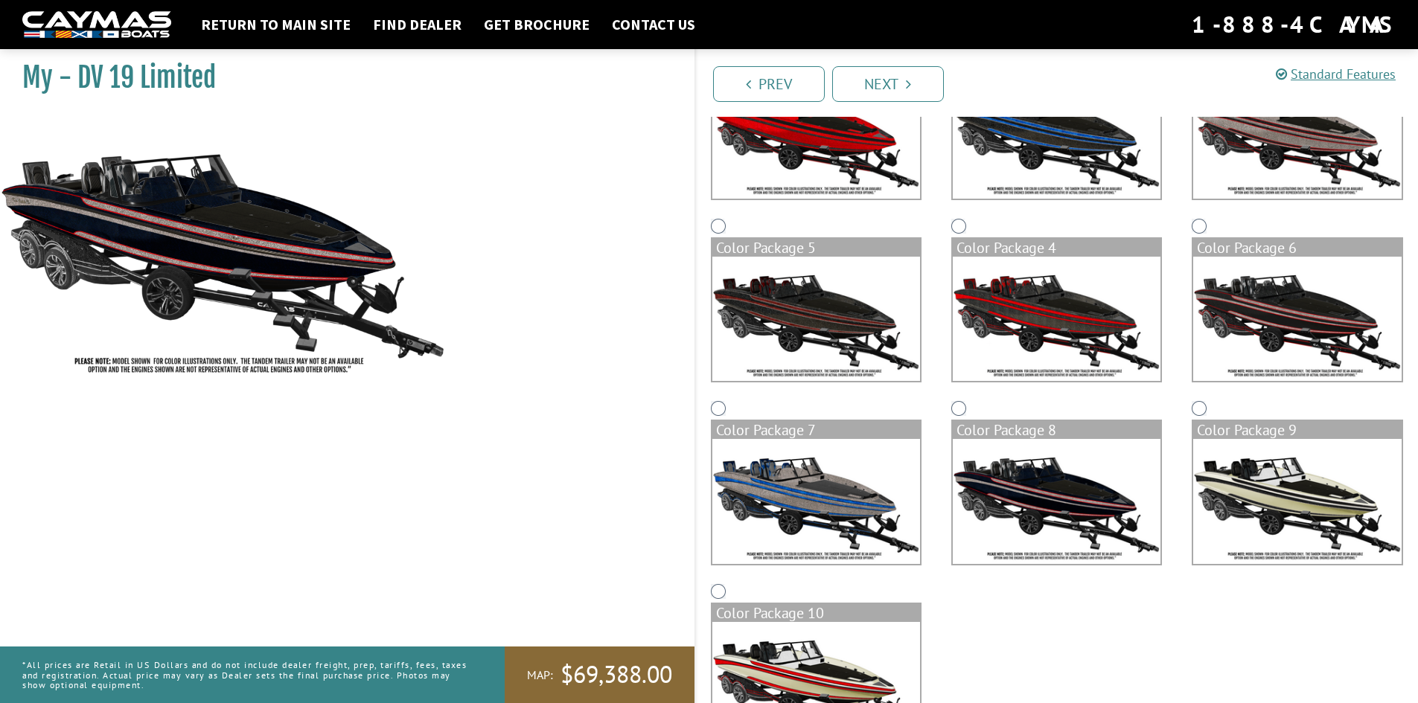
click at [1012, 345] on img at bounding box center [1057, 319] width 208 height 125
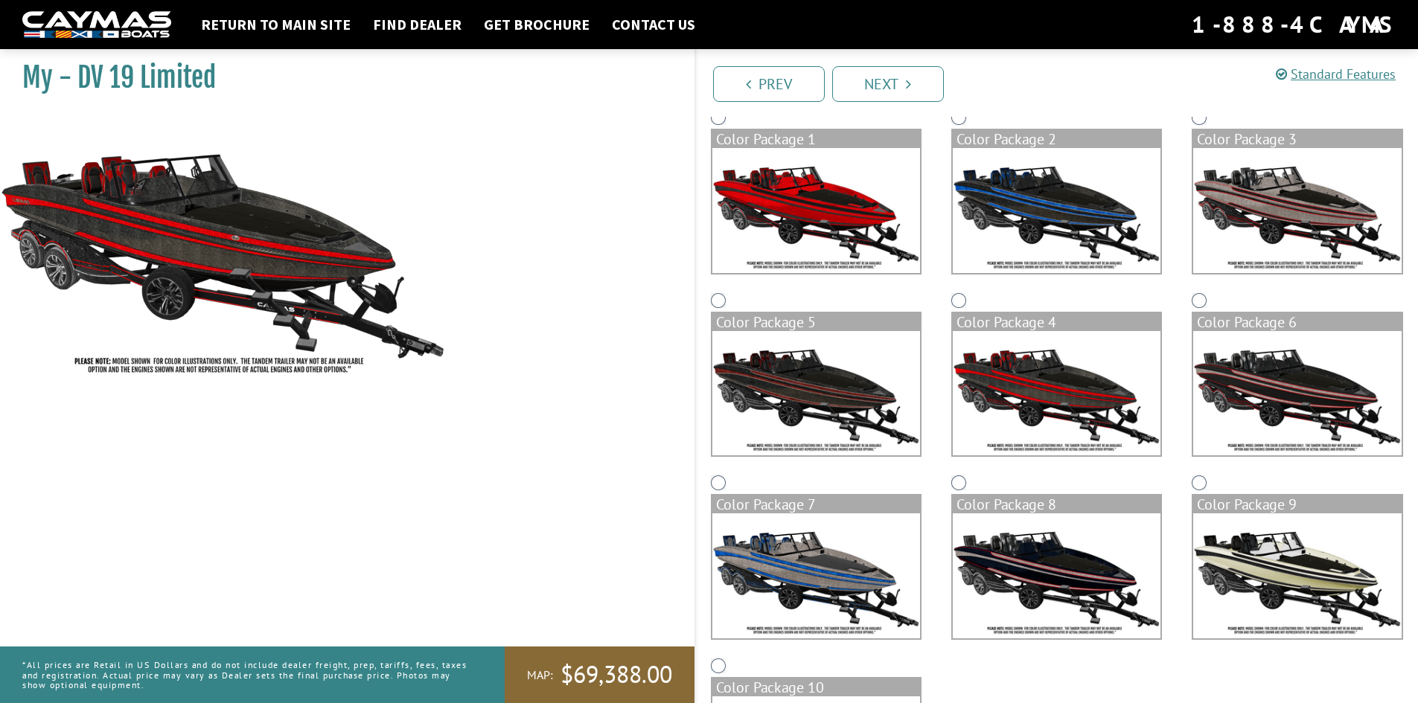
scroll to position [0, 0]
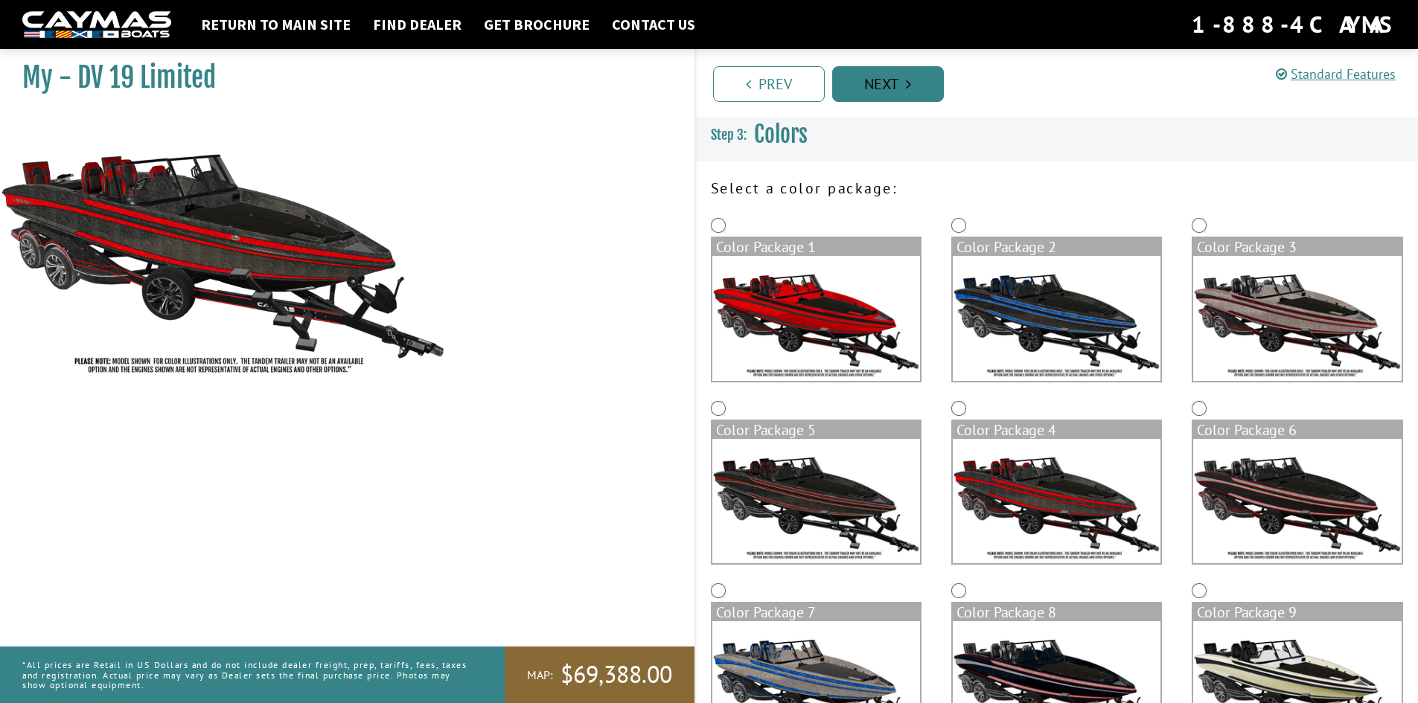
click at [875, 80] on link "Next" at bounding box center [888, 84] width 112 height 36
